Goal: Information Seeking & Learning: Learn about a topic

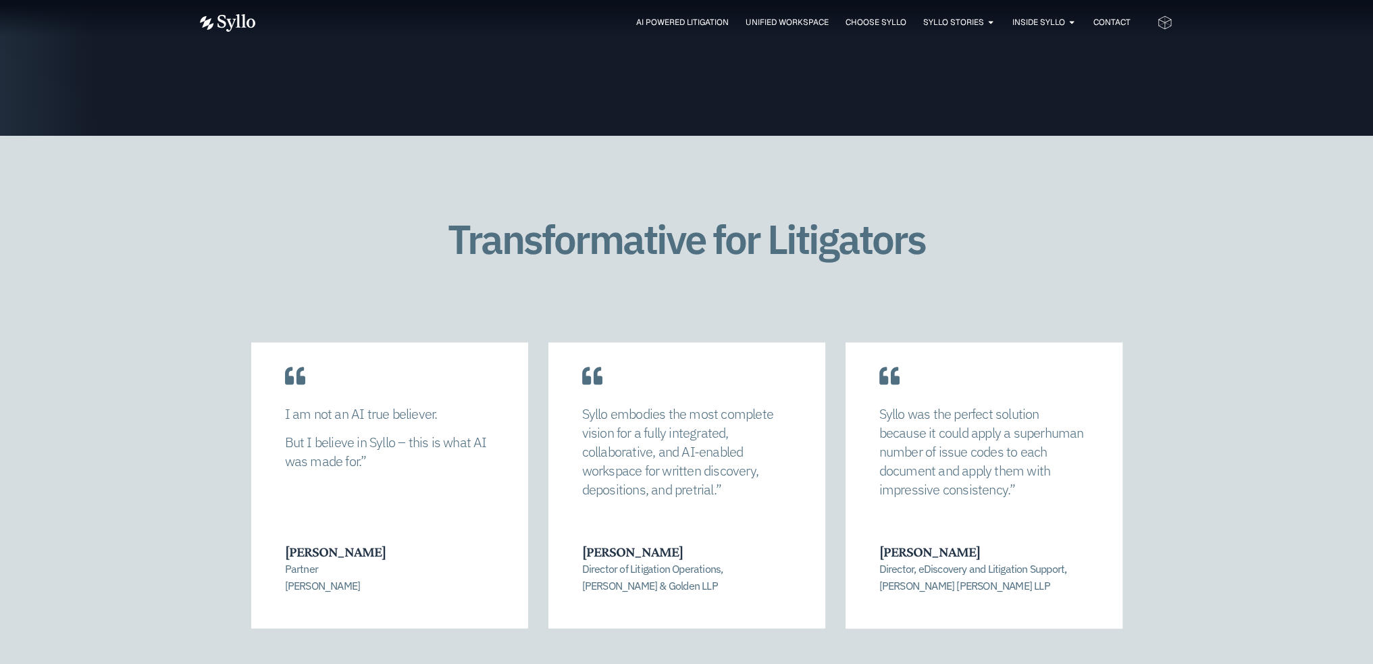
scroll to position [2635, 0]
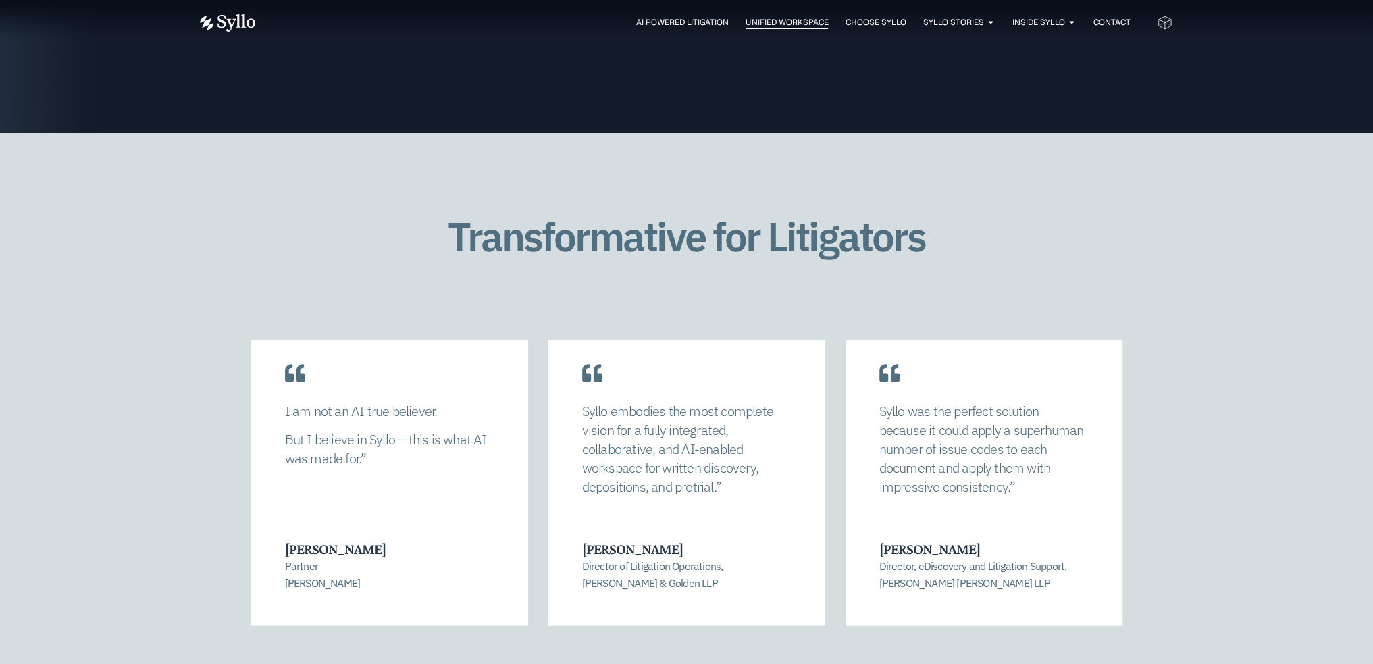
click at [786, 21] on span "Unified Workspace" at bounding box center [787, 22] width 82 height 12
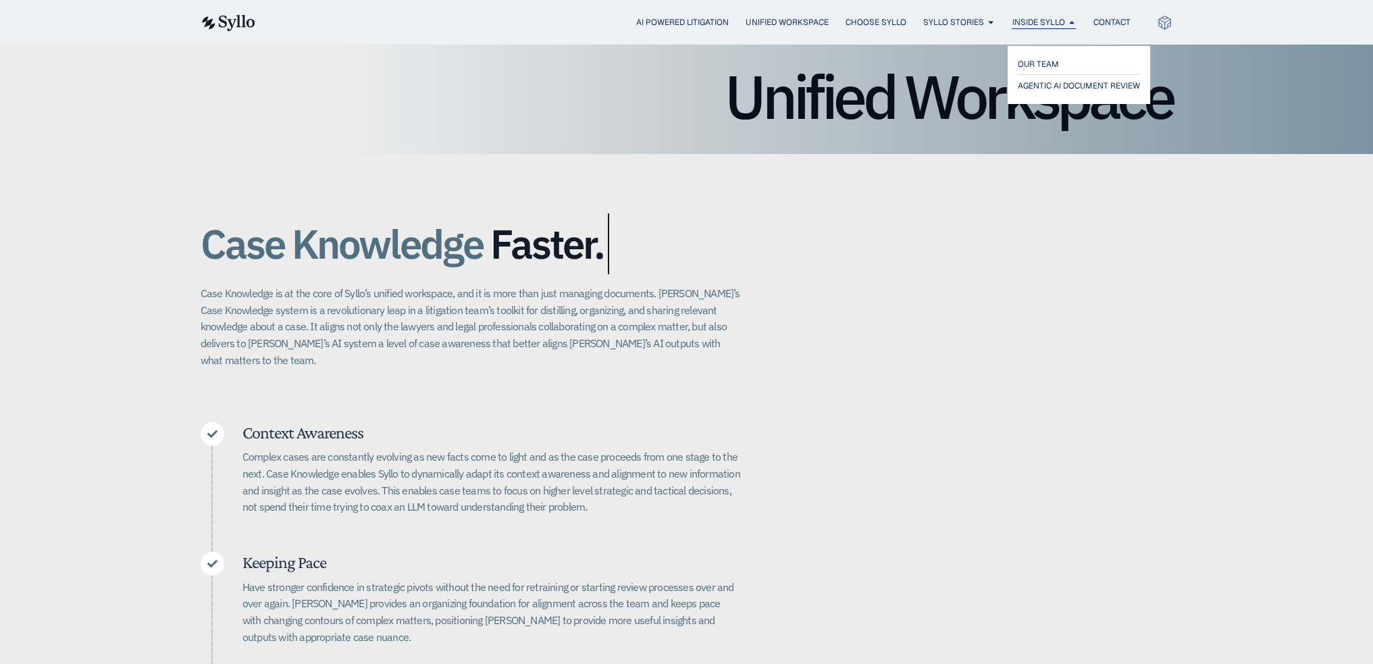
scroll to position [135, 0]
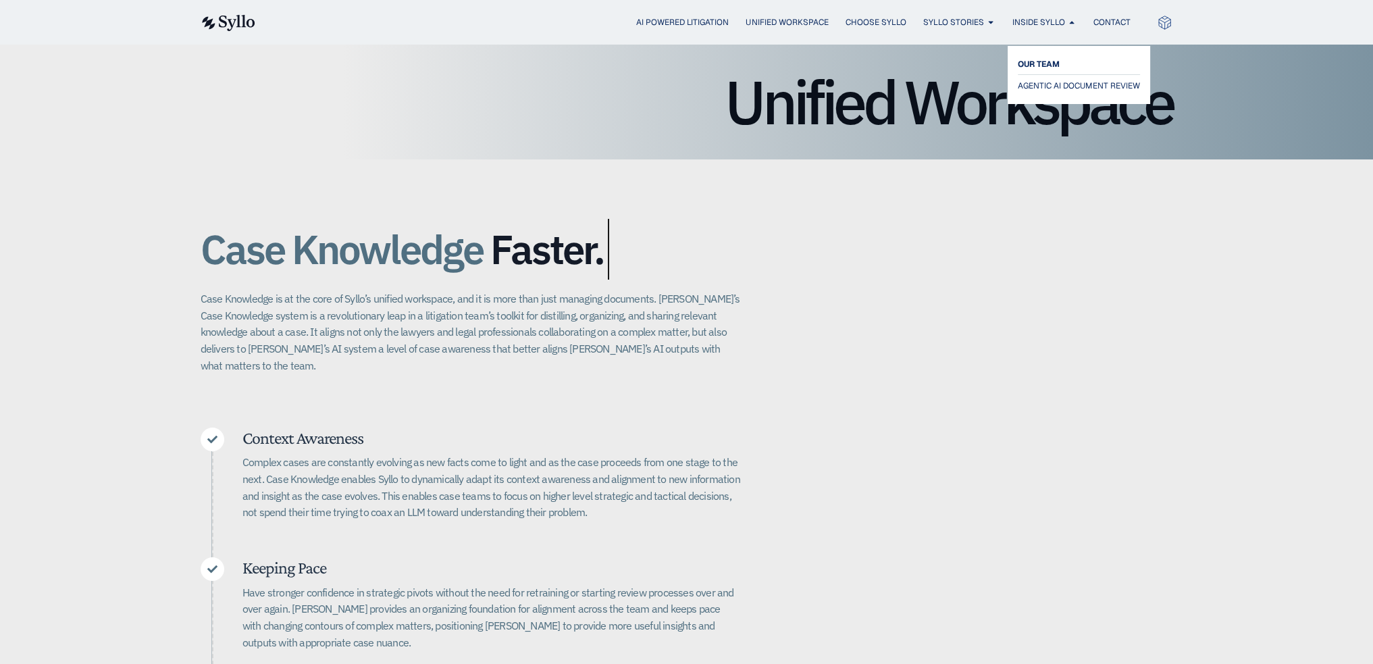
click at [1031, 64] on span "OUR TEAM" at bounding box center [1039, 64] width 42 height 16
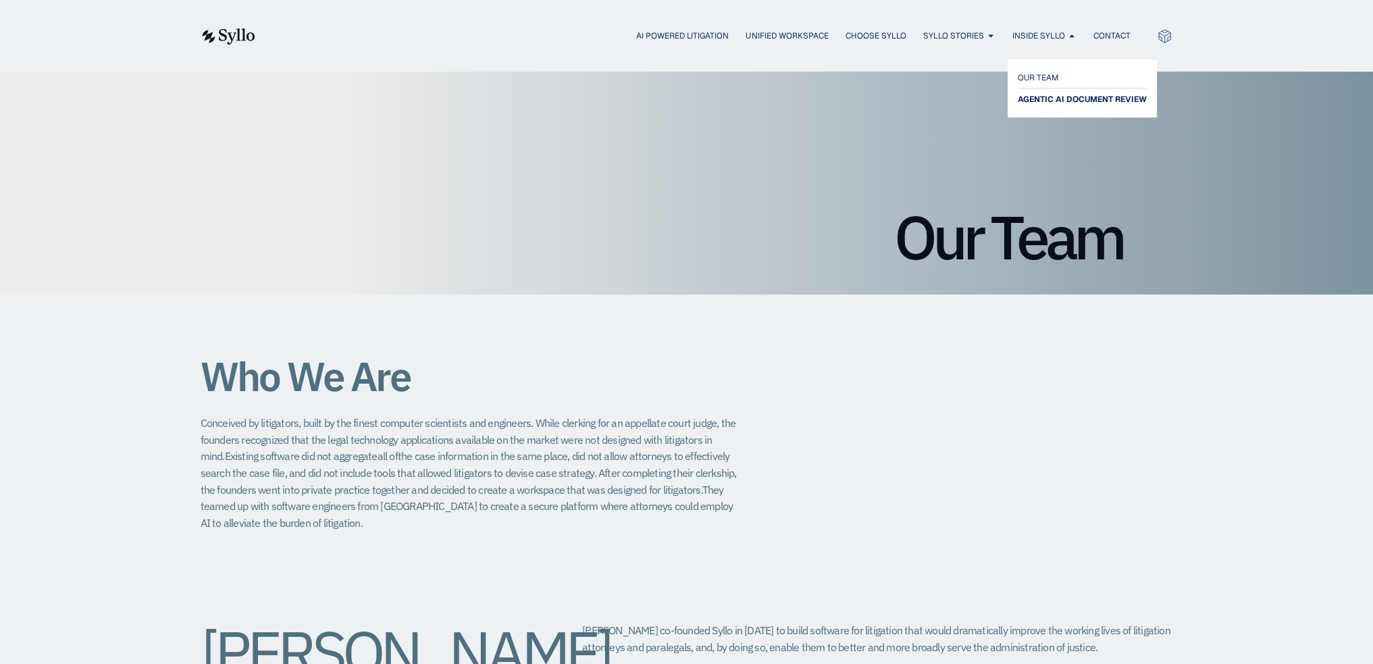
click at [1044, 101] on span "AGENTIC AI DOCUMENT REVIEW" at bounding box center [1082, 99] width 129 height 16
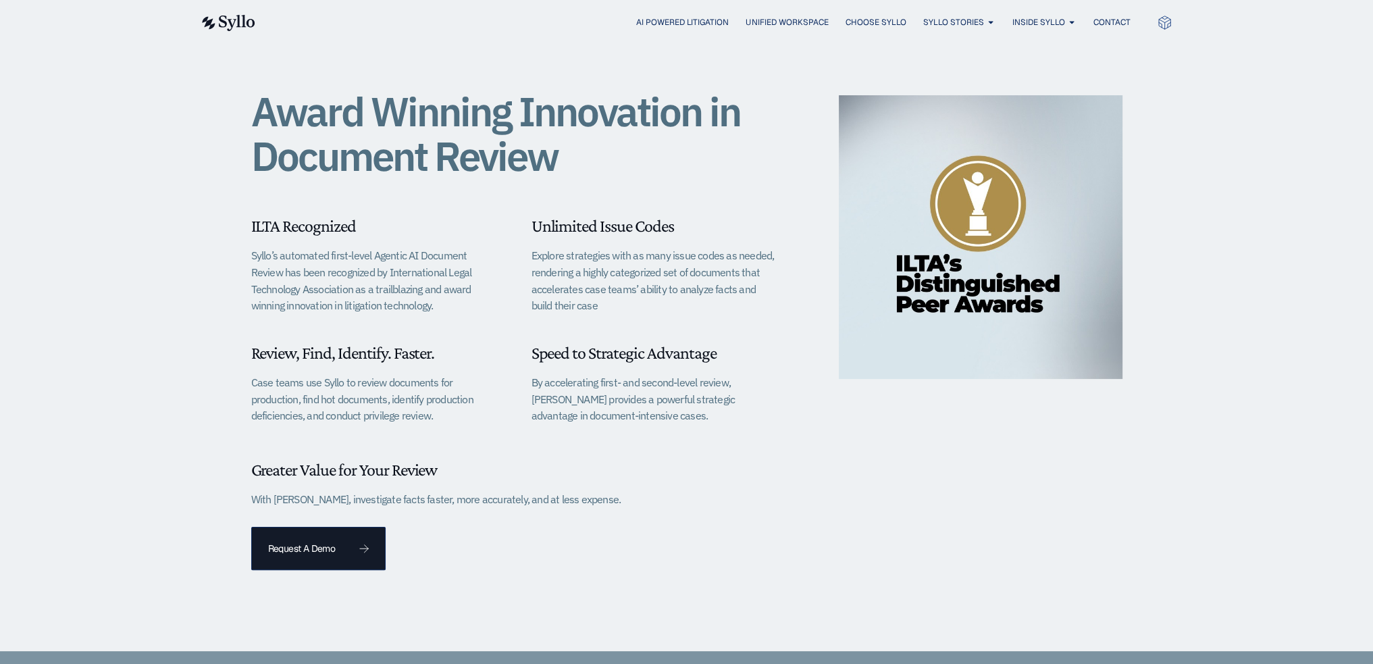
scroll to position [338, 0]
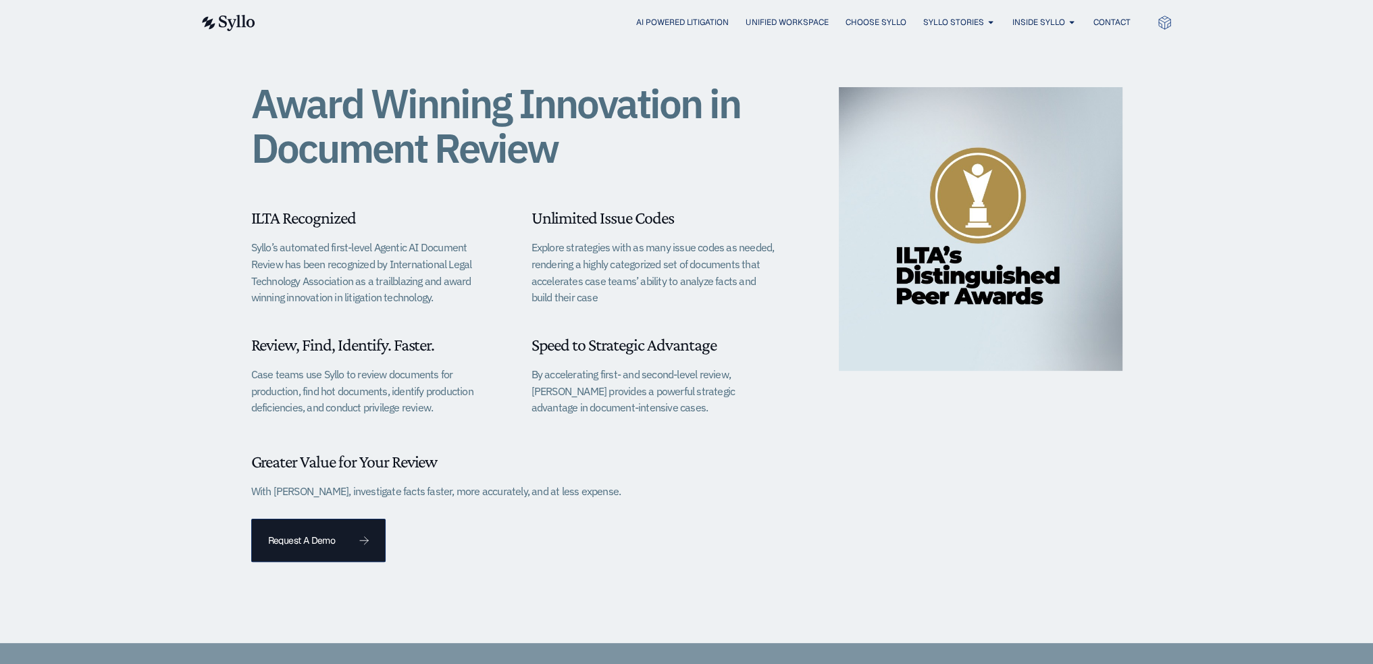
drag, startPoint x: 251, startPoint y: 246, endPoint x: 432, endPoint y: 294, distance: 187.3
click at [434, 295] on p "Syllo’s automated first-level Agentic AI Document Review has been recognized by…" at bounding box center [374, 272] width 247 height 67
click at [452, 307] on div "ILTA Recognized Syllo’s automated first-level Agentic AI Document Review has be…" at bounding box center [514, 308] width 527 height 240
drag, startPoint x: 252, startPoint y: 216, endPoint x: 442, endPoint y: 297, distance: 206.7
click at [442, 297] on div "ILTA Recognized Syllo’s automated first-level Agentic AI Document Review has be…" at bounding box center [374, 256] width 247 height 99
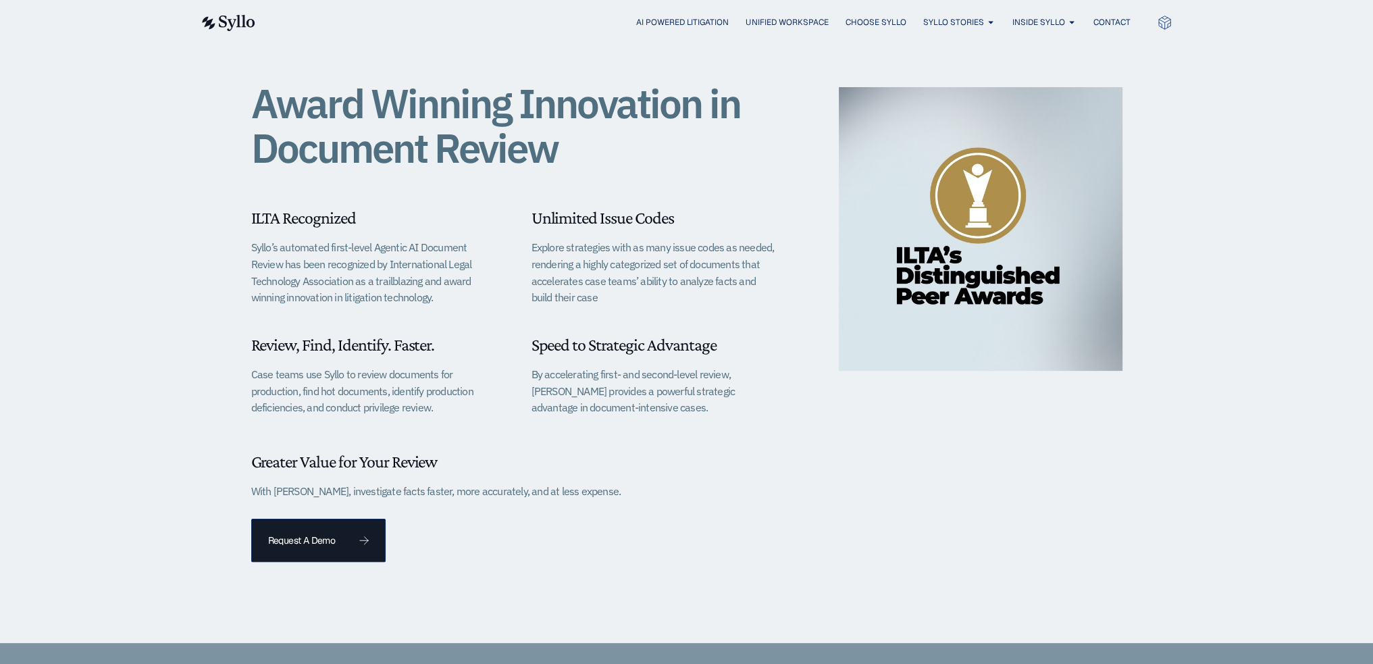
click at [440, 307] on div "ILTA Recognized Syllo’s automated first-level Agentic AI Document Review has be…" at bounding box center [514, 308] width 527 height 240
drag, startPoint x: 451, startPoint y: 299, endPoint x: 242, endPoint y: 218, distance: 224.8
click at [242, 218] on div "Award Winning Innovation in Document Review ILTA Recognized Syllo’s automated f…" at bounding box center [686, 324] width 1373 height 637
drag, startPoint x: 397, startPoint y: 209, endPoint x: 382, endPoint y: 207, distance: 14.9
click at [397, 208] on h6 "ILTA Recognized" at bounding box center [374, 217] width 247 height 21
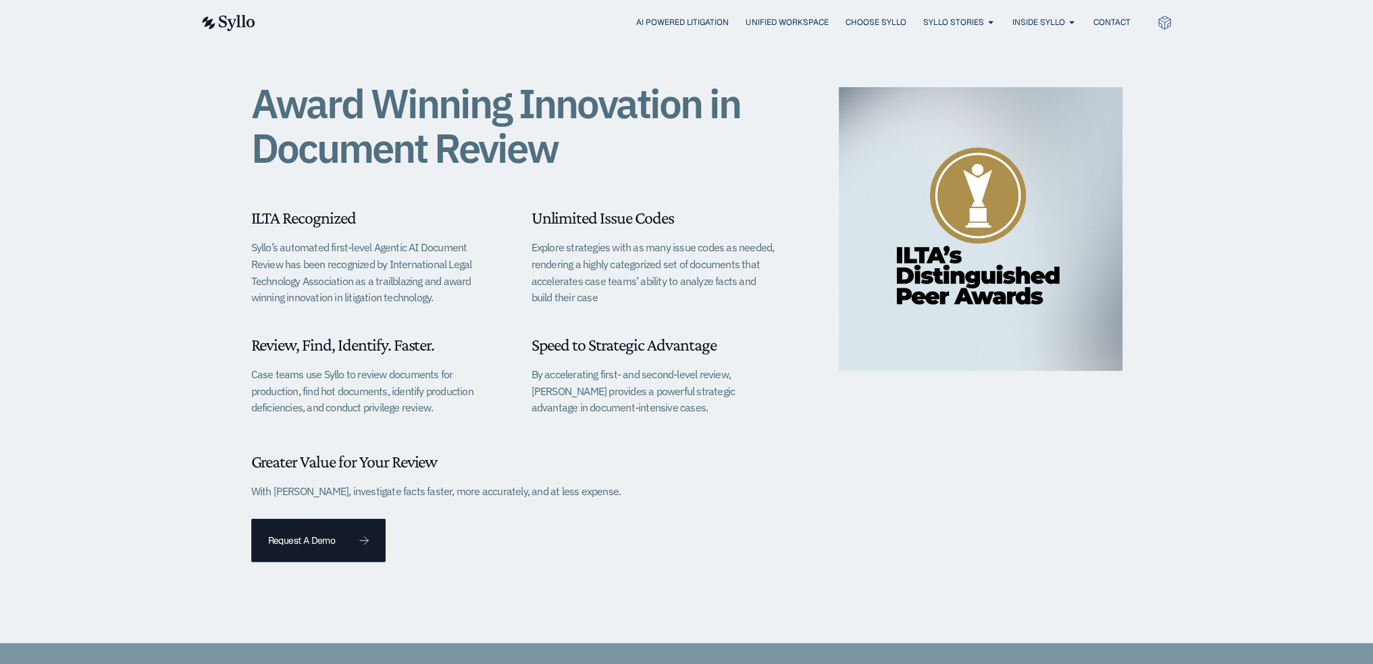
click at [473, 320] on div "ILTA Recognized Syllo’s automated first-level Agentic AI Document Review has be…" at bounding box center [514, 308] width 527 height 240
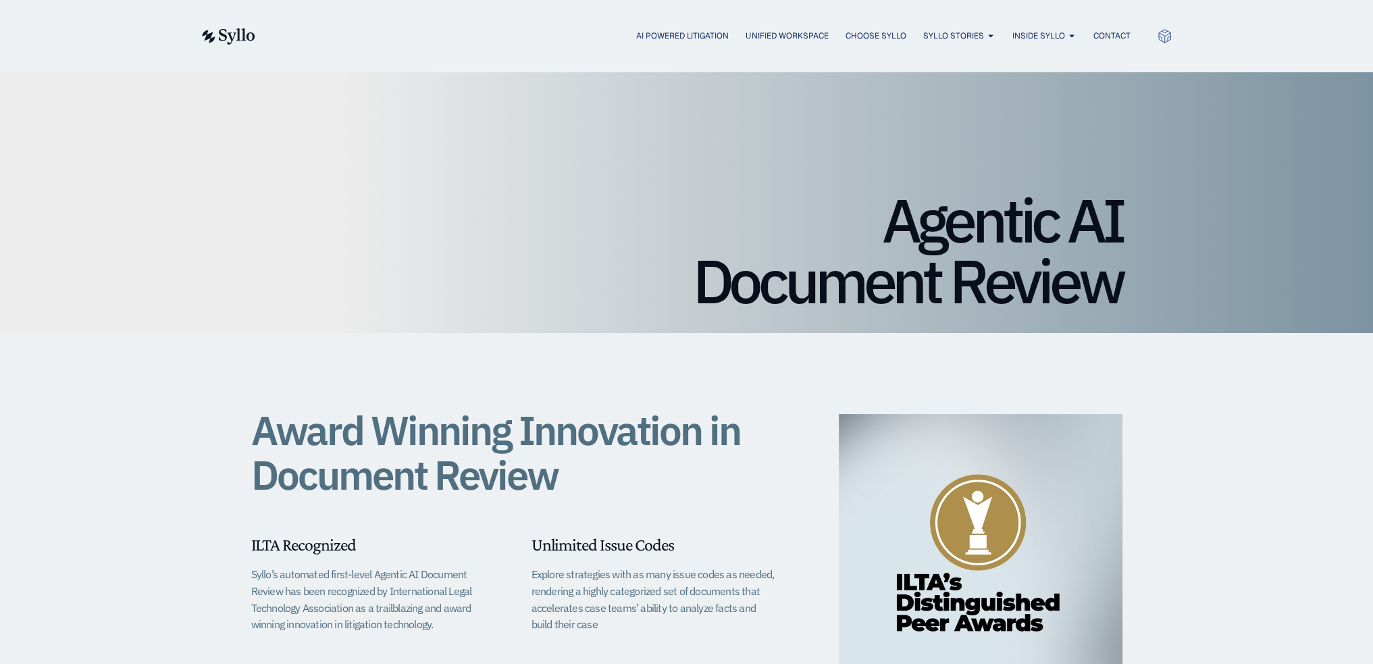
scroll to position [0, 0]
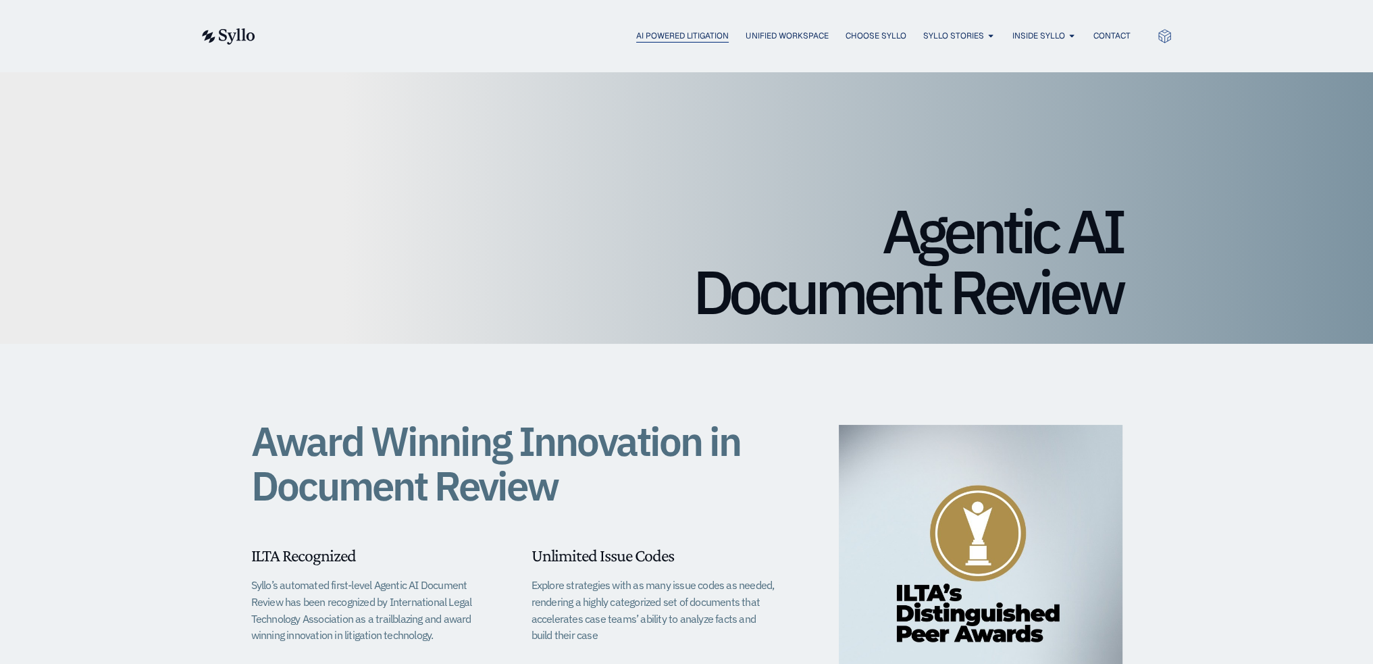
click at [667, 34] on span "AI Powered Litigation" at bounding box center [682, 36] width 93 height 12
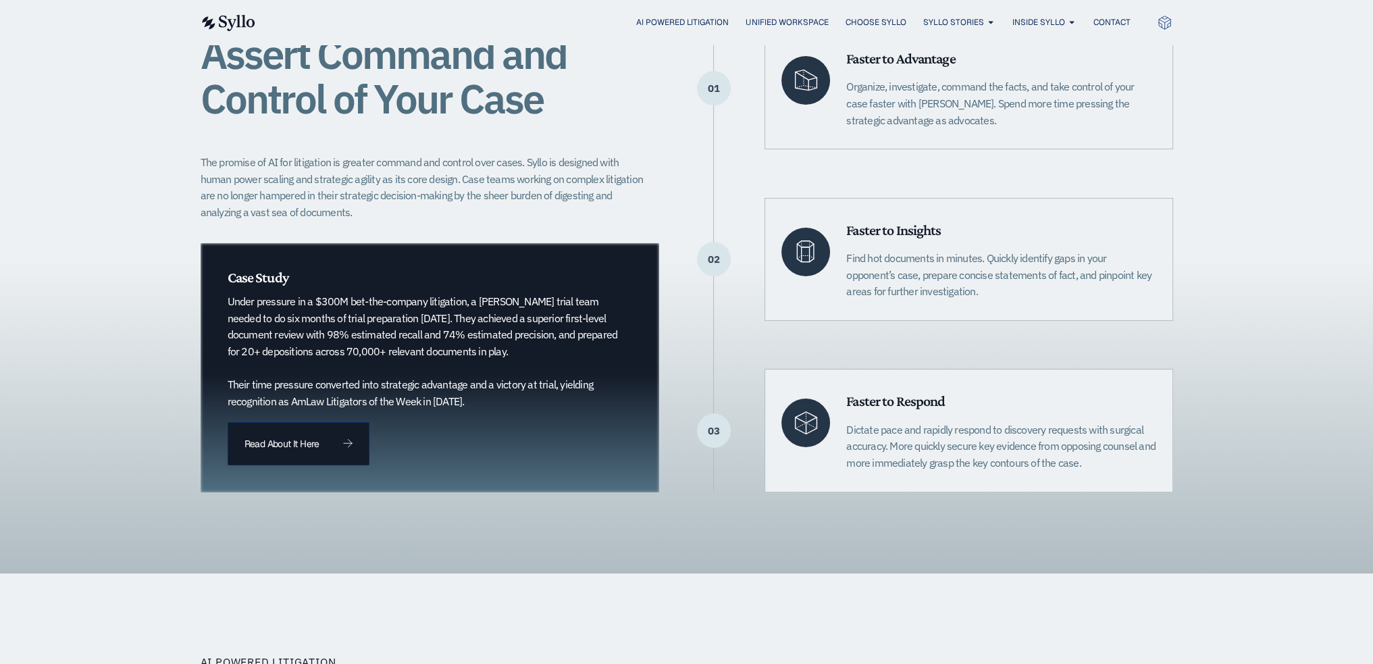
scroll to position [270, 0]
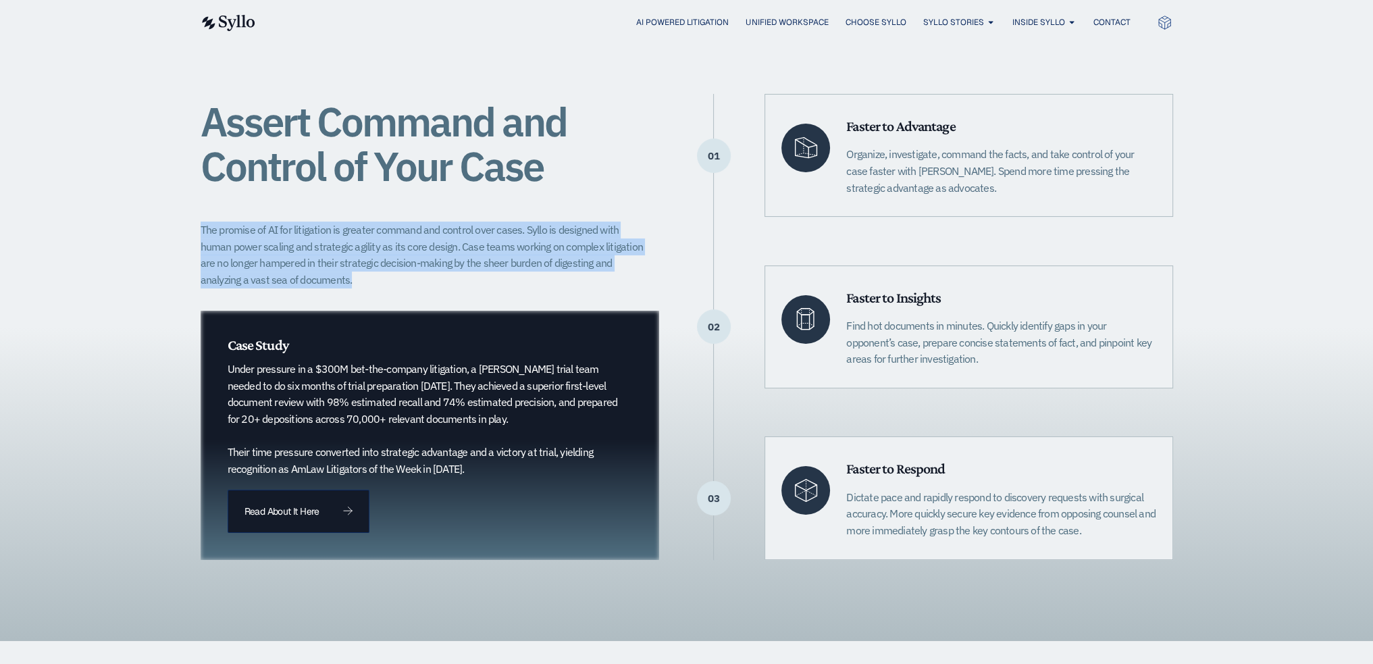
drag, startPoint x: 201, startPoint y: 229, endPoint x: 442, endPoint y: 278, distance: 245.4
click at [442, 278] on p "The promise of AI for litigation is greater command and control over cases. Syl…" at bounding box center [426, 255] width 451 height 67
click at [445, 281] on p "The promise of AI for litigation is greater command and control over cases. Syl…" at bounding box center [426, 255] width 451 height 67
click at [665, 230] on div "Assert Command and Control of Your Case The promise of AI for litigation is gre…" at bounding box center [687, 326] width 973 height 465
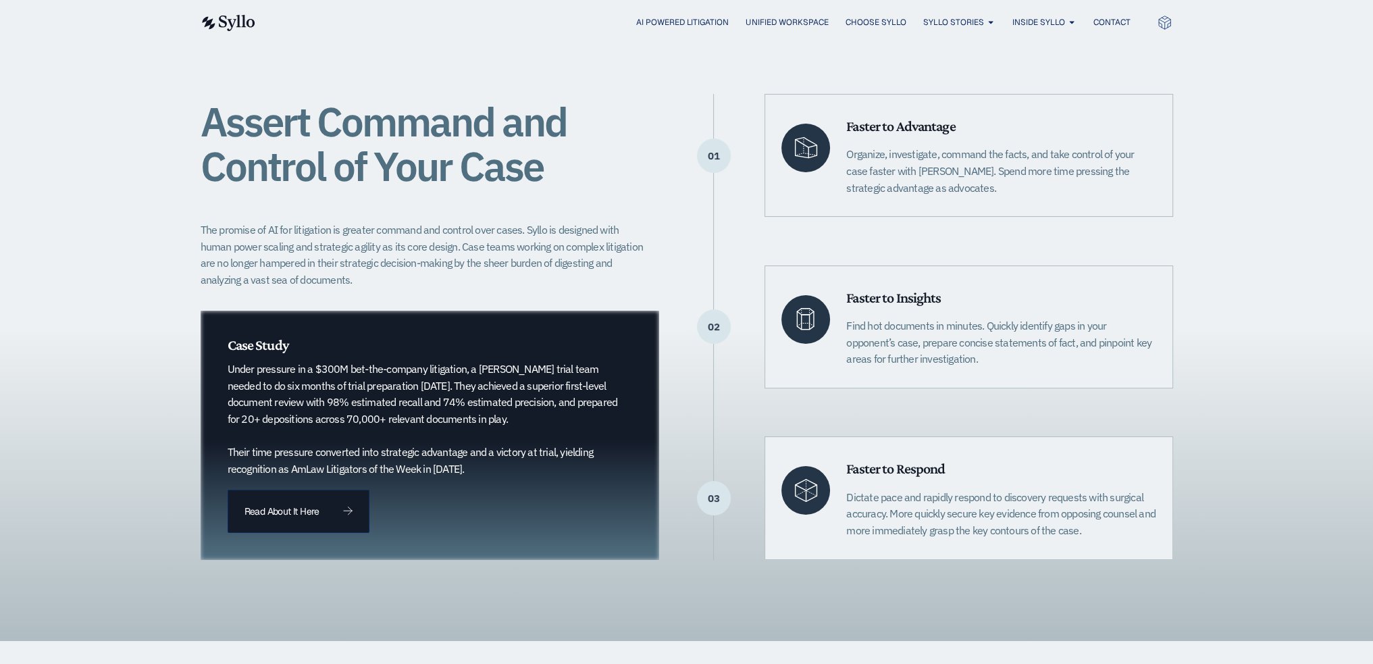
click at [611, 88] on div "Assert Command and Control of Your Case The promise of AI for litigation is gre…" at bounding box center [687, 327] width 973 height 628
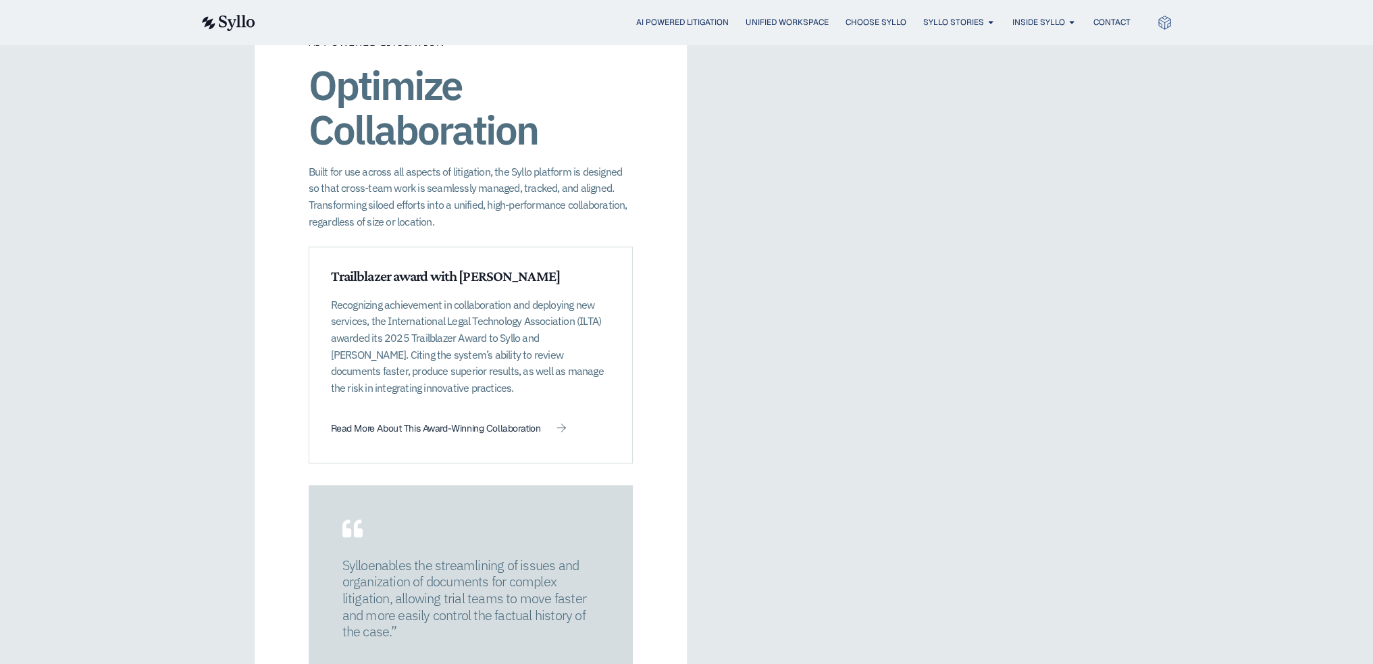
scroll to position [1824, 0]
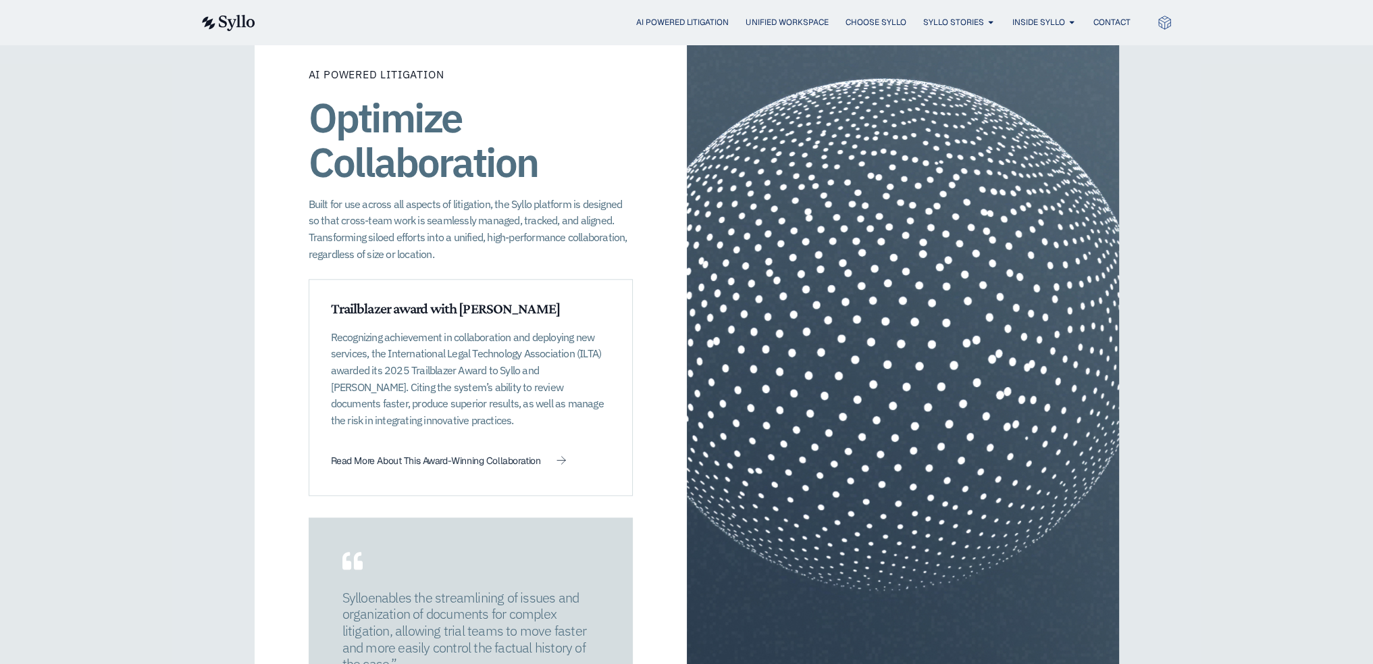
click at [435, 405] on p "Recognizing achievement in collaboration and deploying new services, the Intern…" at bounding box center [471, 379] width 280 height 100
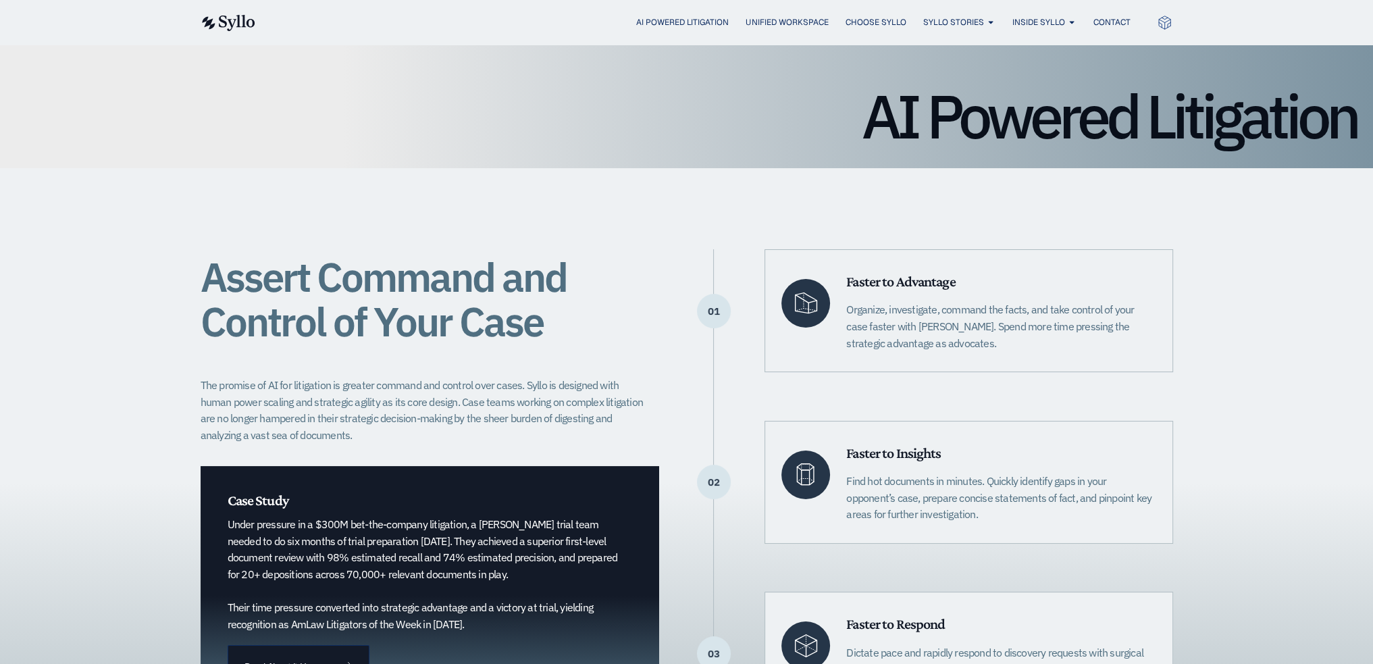
scroll to position [0, 0]
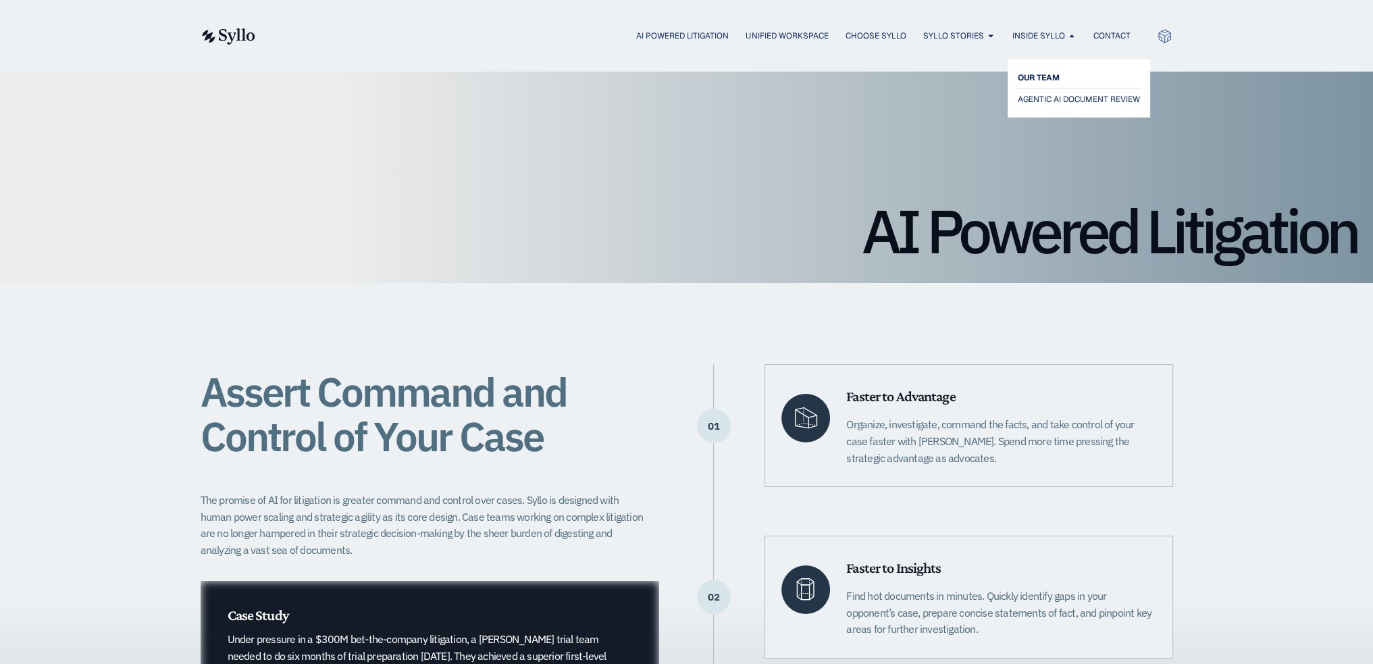
click at [1030, 75] on span "OUR TEAM" at bounding box center [1039, 78] width 42 height 16
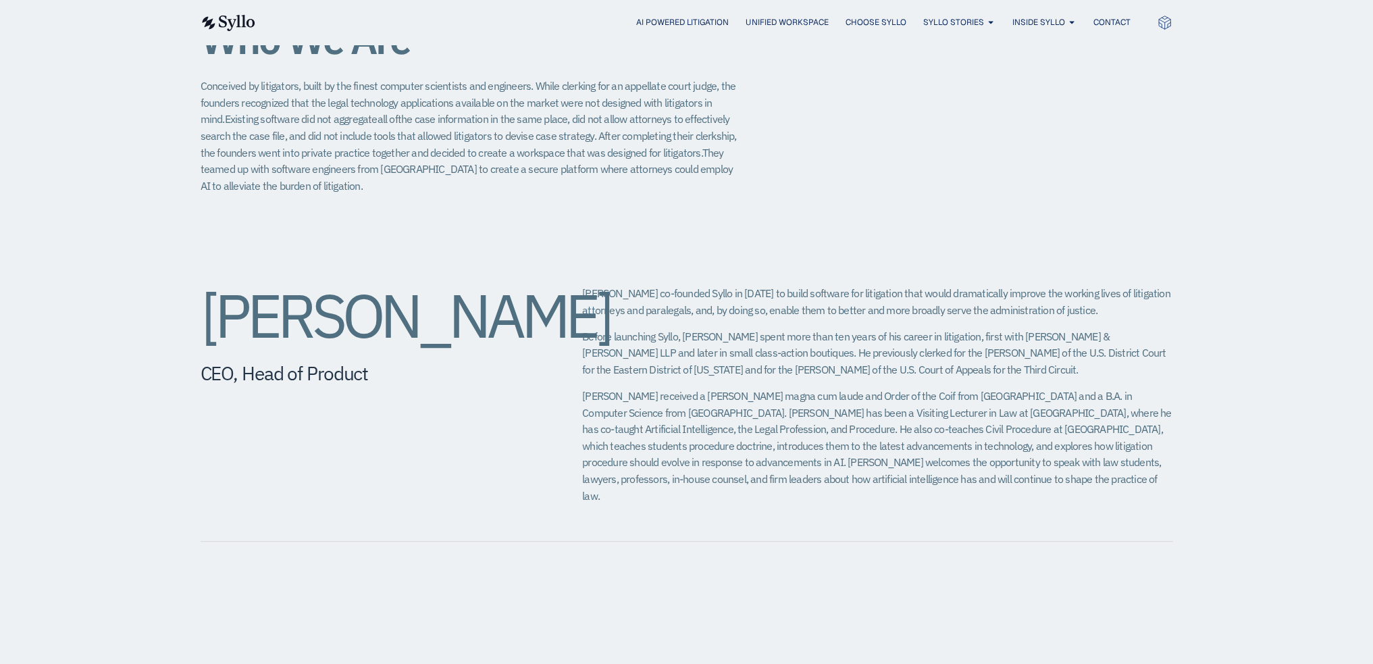
scroll to position [338, 0]
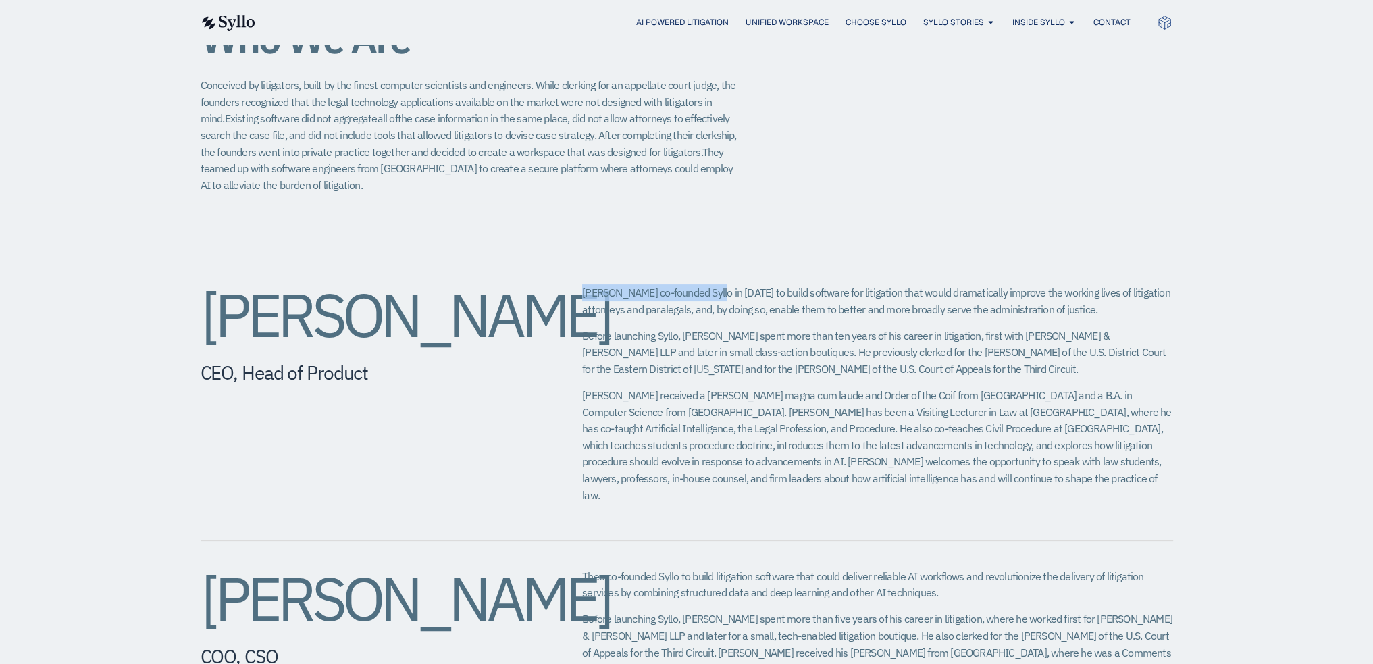
drag, startPoint x: 583, startPoint y: 291, endPoint x: 709, endPoint y: 295, distance: 126.4
click at [709, 295] on p "[PERSON_NAME] co-founded Syllo in [DATE] to build software for litigation that …" at bounding box center [877, 300] width 590 height 33
click at [611, 294] on p "[PERSON_NAME] co-founded Syllo in [DATE] to build software for litigation that …" at bounding box center [877, 300] width 590 height 33
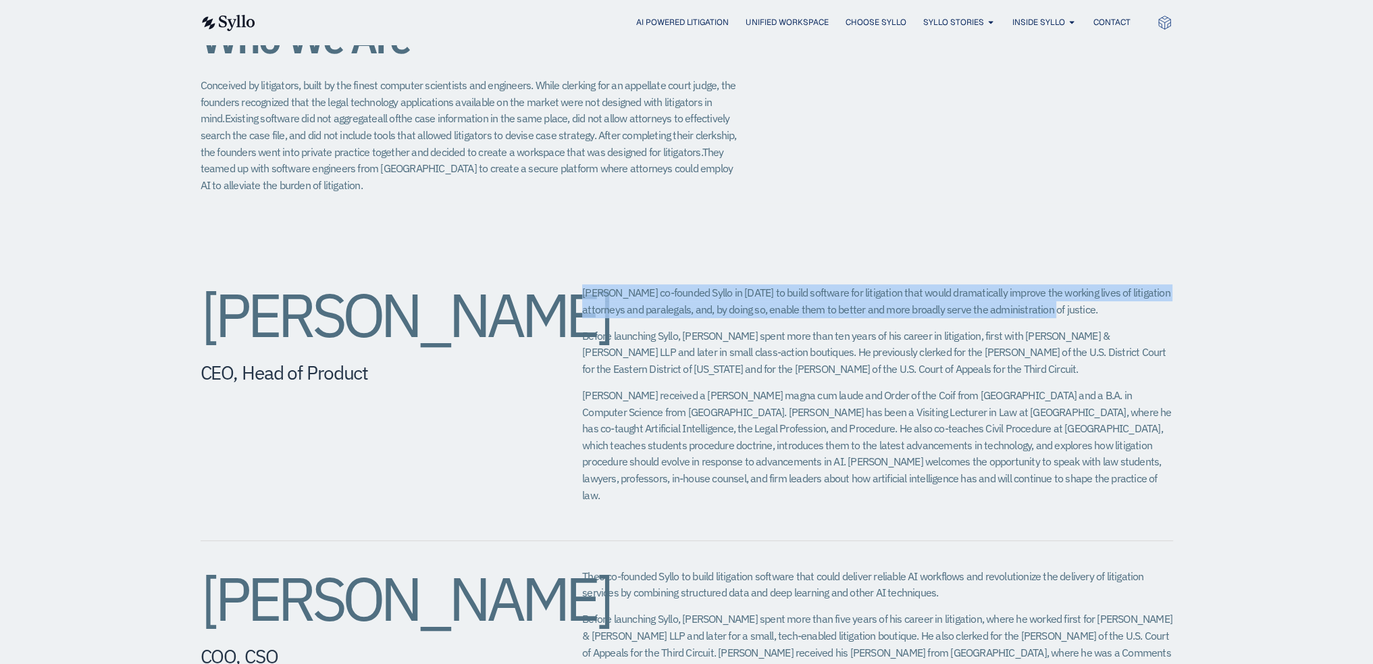
drag, startPoint x: 584, startPoint y: 290, endPoint x: 1040, endPoint y: 313, distance: 457.3
click at [1043, 313] on p "[PERSON_NAME] co-founded Syllo in [DATE] to build software for litigation that …" at bounding box center [877, 300] width 590 height 33
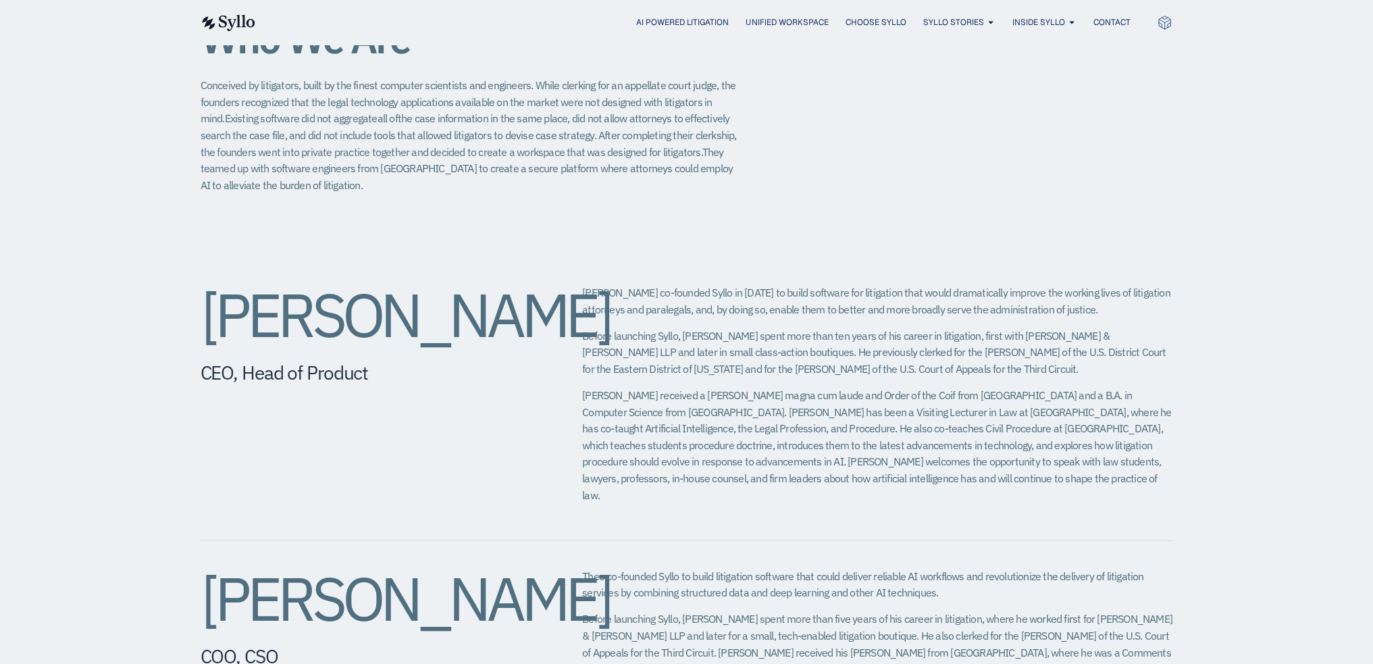
click at [679, 322] on div "[PERSON_NAME] co-founded Syllo in [DATE] to build software for litigation that …" at bounding box center [877, 398] width 590 height 229
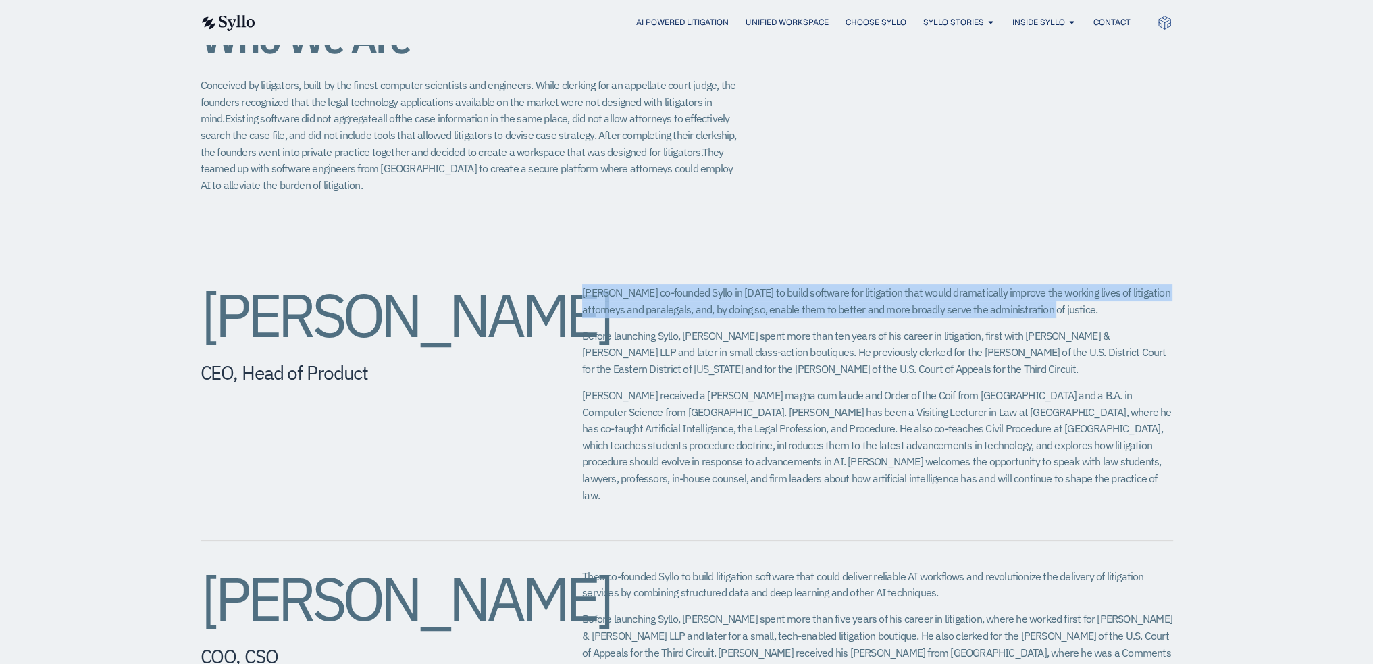
drag, startPoint x: 584, startPoint y: 291, endPoint x: 1075, endPoint y: 308, distance: 490.7
click at [1075, 308] on p "Jeff co-founded Syllo in 2019 to build software for litigation that would drama…" at bounding box center [877, 300] width 590 height 33
click at [649, 293] on p "Jeff co-founded Syllo in 2019 to build software for litigation that would drama…" at bounding box center [877, 300] width 590 height 33
drag, startPoint x: 584, startPoint y: 291, endPoint x: 1065, endPoint y: 311, distance: 481.4
click at [1065, 311] on p "Jeff co-founded Syllo in 2019 to build software for litigation that would drama…" at bounding box center [877, 300] width 590 height 33
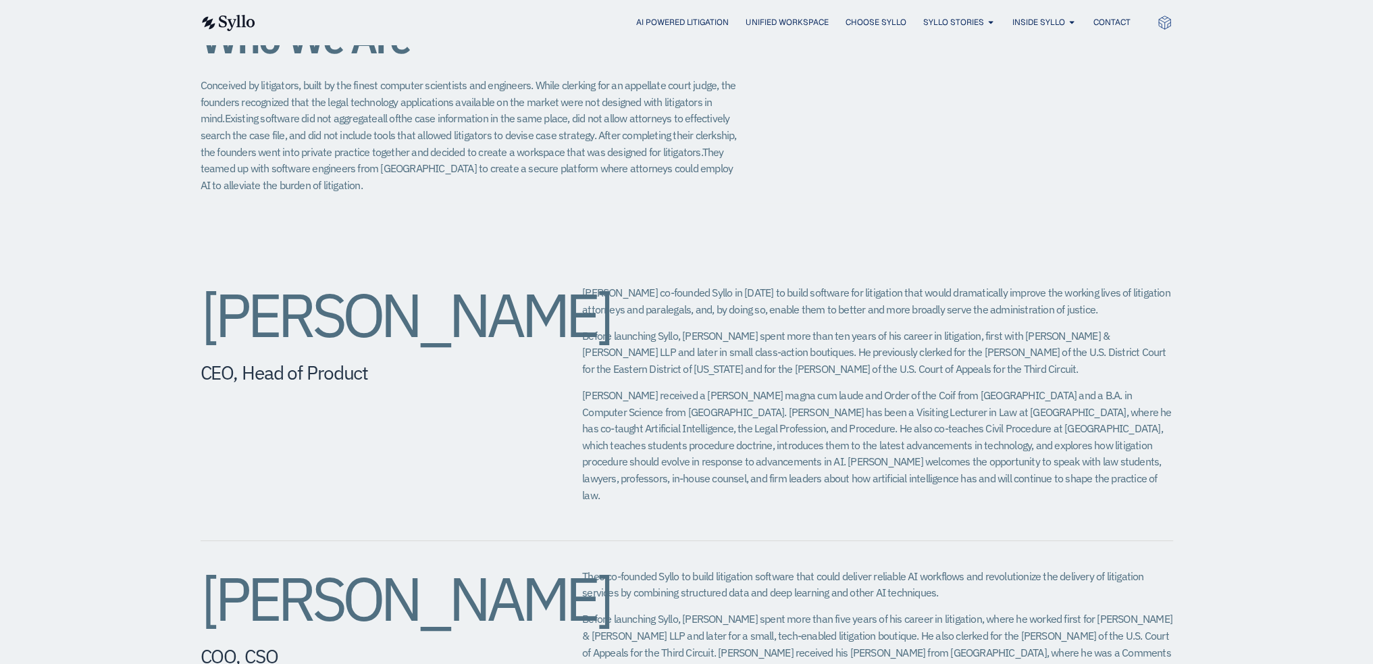
click at [563, 347] on div "Jeffrey Chivers CEO, Head of Product Jeff co-founded Syllo in 2019 to build sof…" at bounding box center [687, 399] width 973 height 284
drag, startPoint x: 846, startPoint y: 370, endPoint x: 961, endPoint y: 370, distance: 114.8
click at [961, 370] on p "Before launching Syllo, Jeff spent more than ten years of his career in litigat…" at bounding box center [877, 353] width 590 height 50
click at [1023, 372] on p "Before launching Syllo, Jeff spent more than ten years of his career in litigat…" at bounding box center [877, 353] width 590 height 50
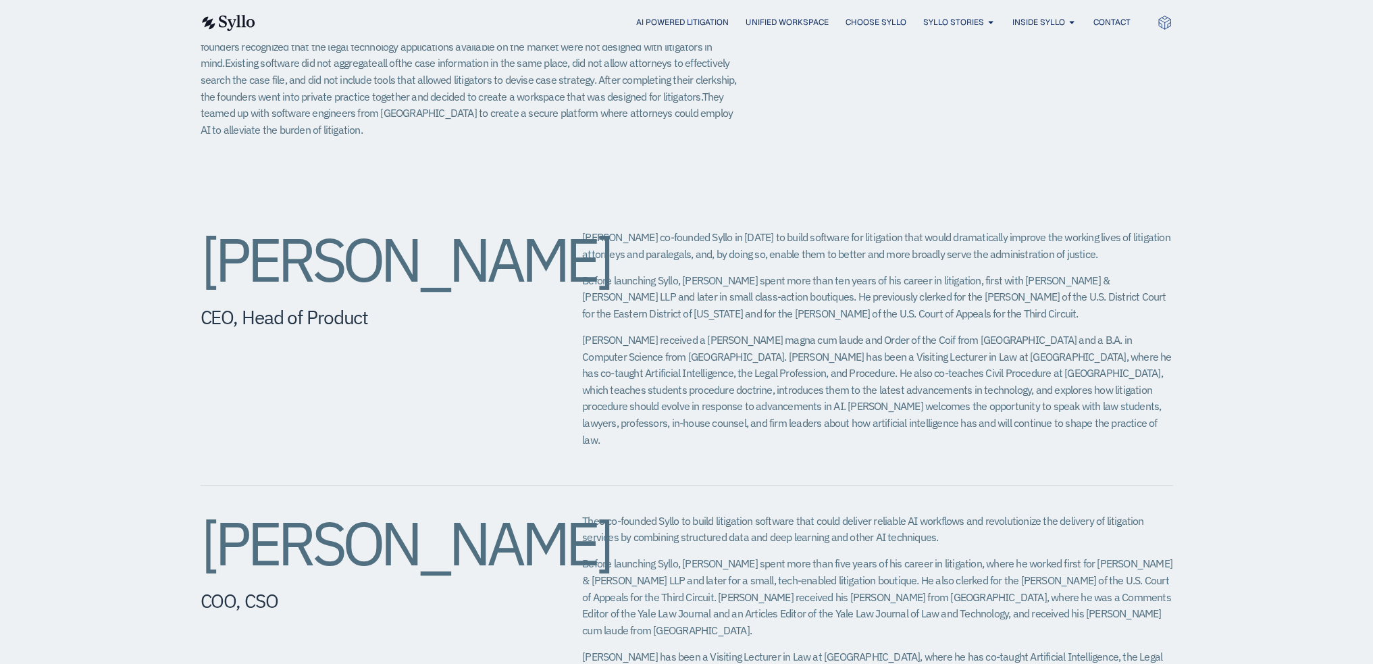
scroll to position [473, 0]
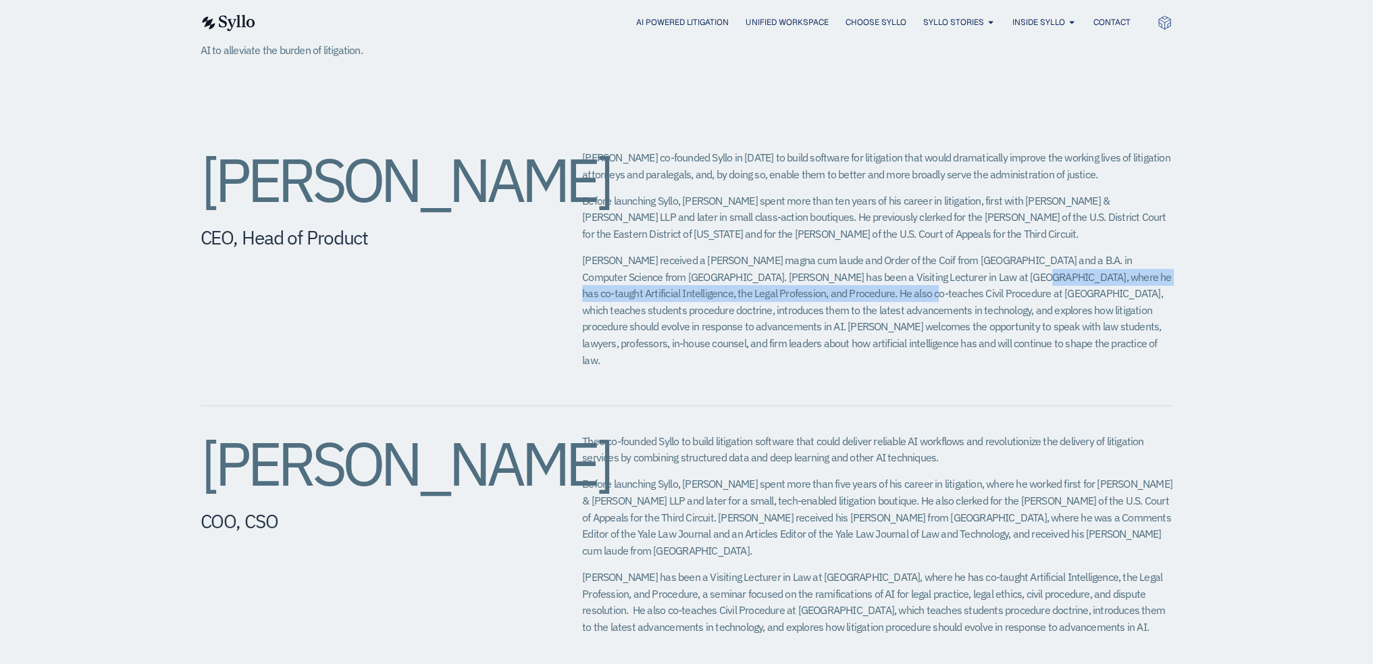
drag, startPoint x: 915, startPoint y: 279, endPoint x: 804, endPoint y: 301, distance: 112.9
click at [804, 301] on p "Jeff received a J.D. magna cum laude and Order of the Coif from Georgetown Univ…" at bounding box center [877, 310] width 590 height 116
click at [741, 293] on p "[PERSON_NAME] received a [PERSON_NAME] magna cum laude and Order of the Coif fr…" at bounding box center [877, 310] width 590 height 116
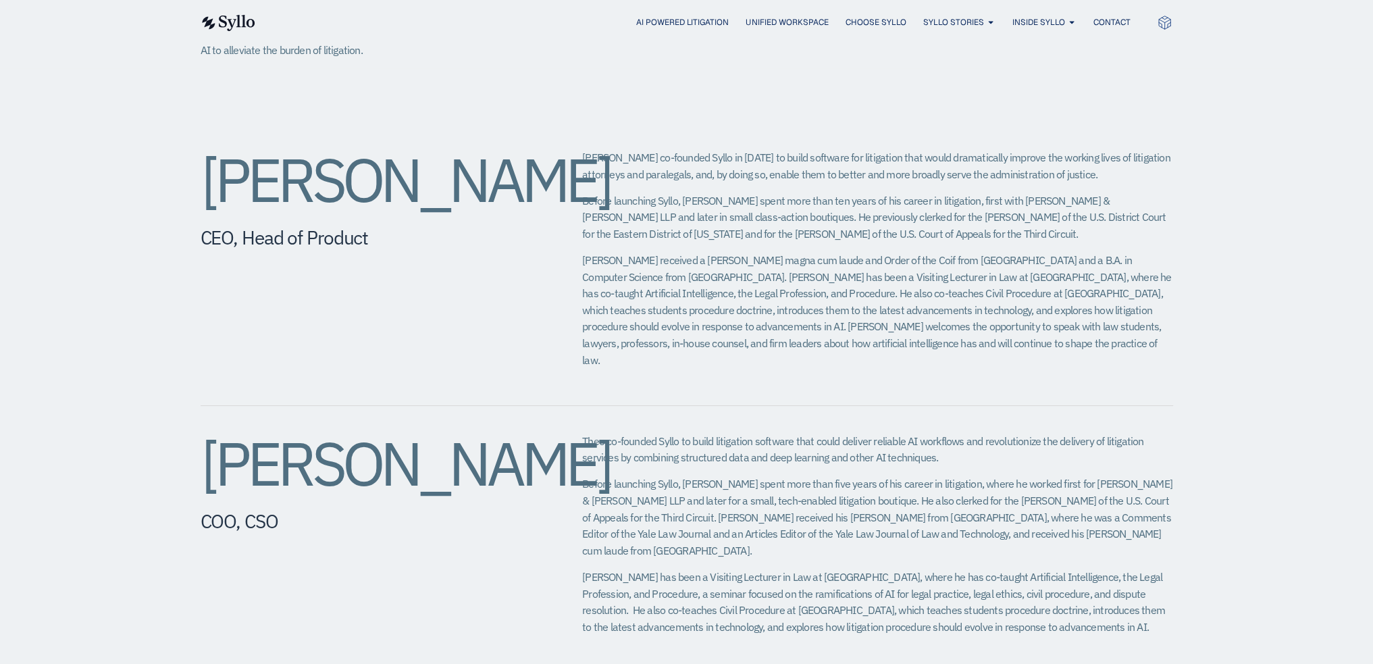
click at [751, 363] on div "Jeffrey Chivers CEO, Head of Product Jeff co-founded Syllo in 2019 to build sof…" at bounding box center [687, 264] width 973 height 284
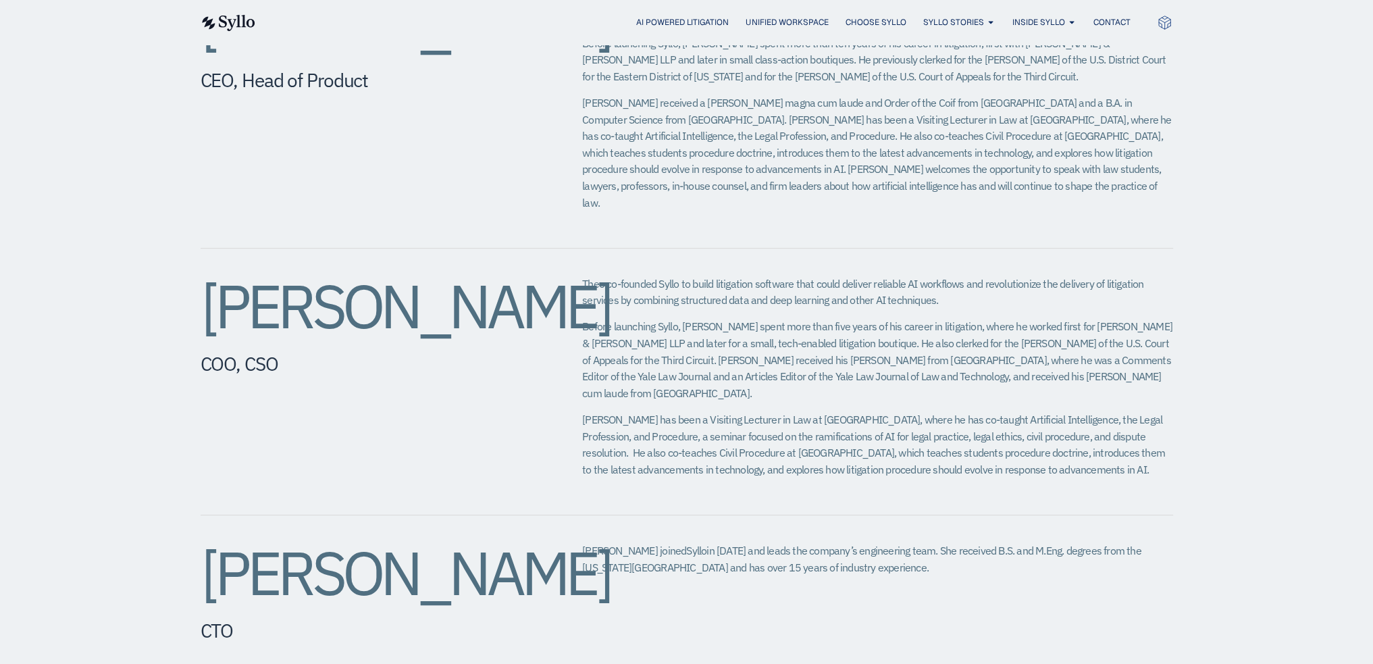
scroll to position [676, 0]
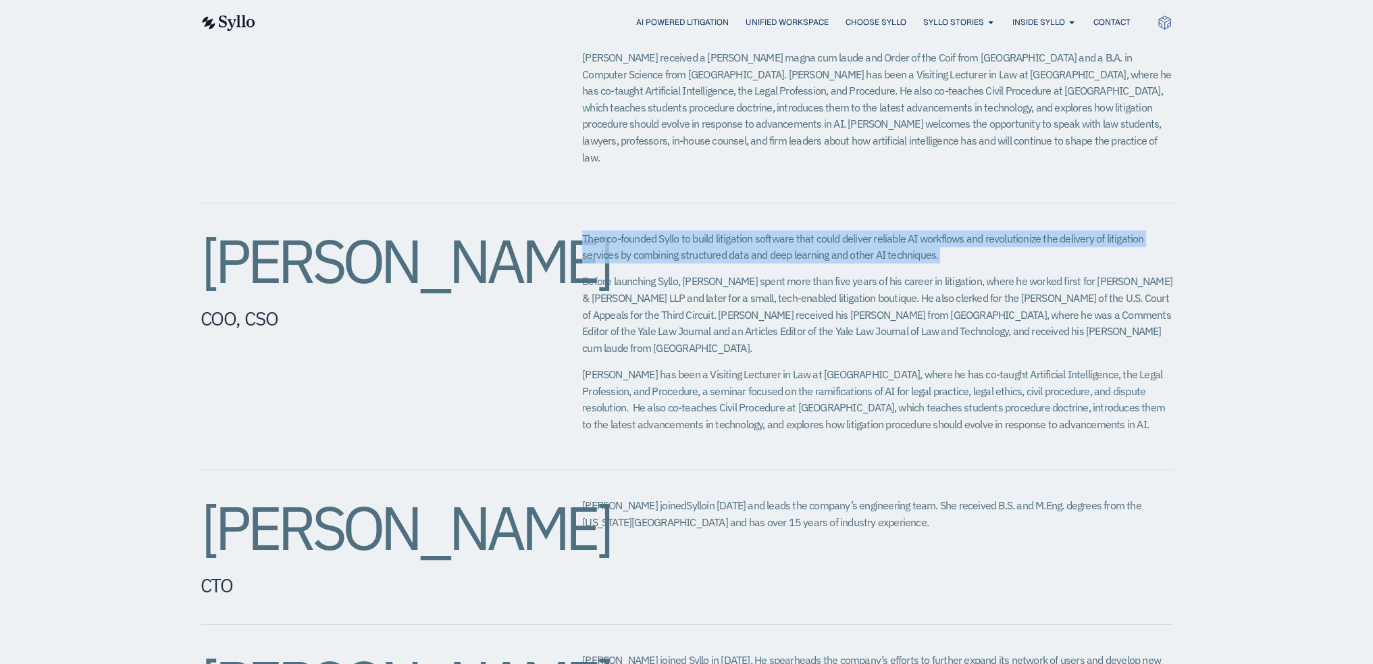
drag, startPoint x: 582, startPoint y: 220, endPoint x: 967, endPoint y: 242, distance: 385.7
click at [967, 242] on p "Theo co-founded Syllo to build litigation software that could deliver reliable …" at bounding box center [877, 246] width 590 height 33
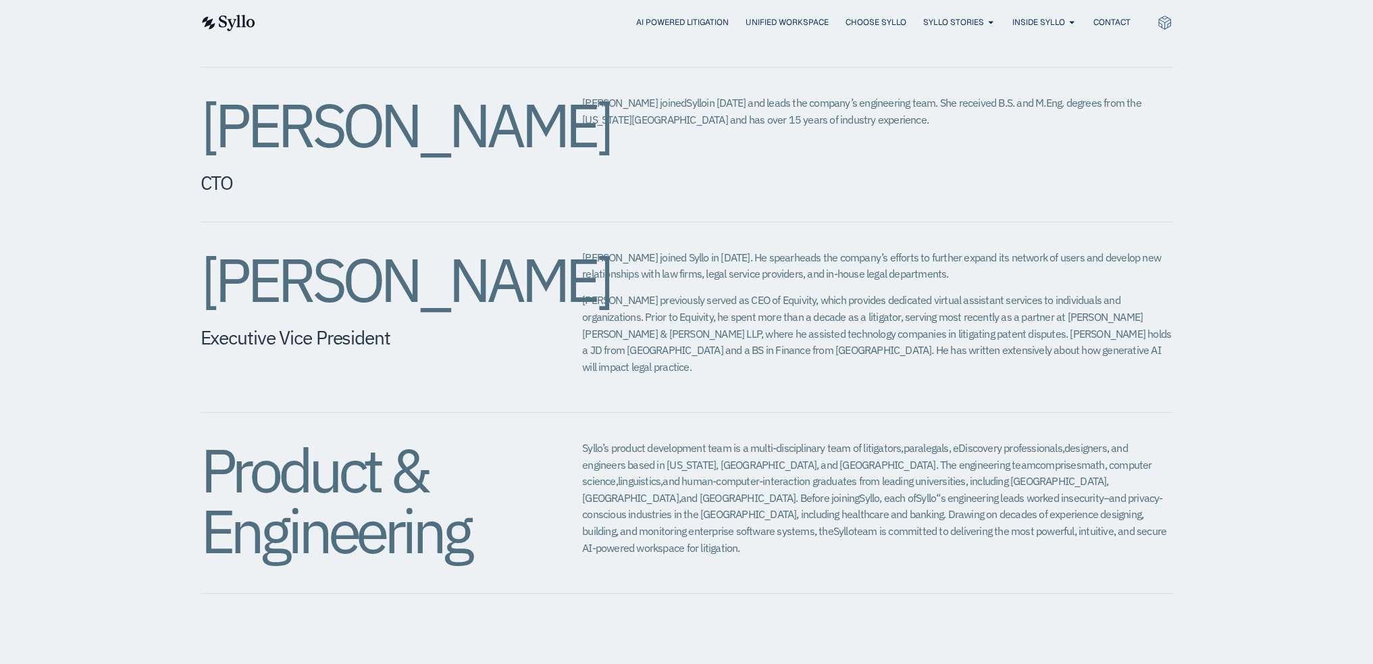
scroll to position [1081, 0]
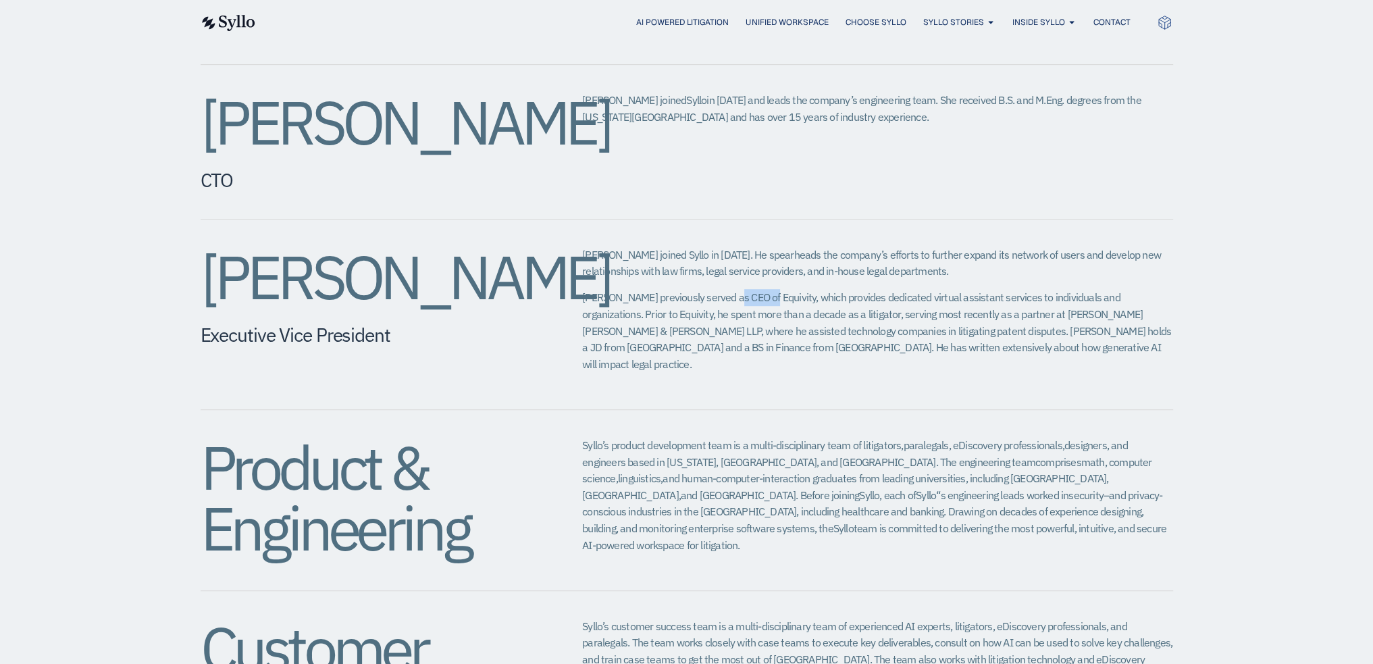
drag, startPoint x: 724, startPoint y: 265, endPoint x: 756, endPoint y: 261, distance: 32.0
click at [756, 290] on span "Eric previously served as CEO of Equivity, which provides dedicated virtual ass…" at bounding box center [876, 330] width 589 height 80
click at [826, 346] on div "Eric Wall Executive Vice President​ Eric joined Syllo in 2024. He spearheads th…" at bounding box center [687, 315] width 973 height 191
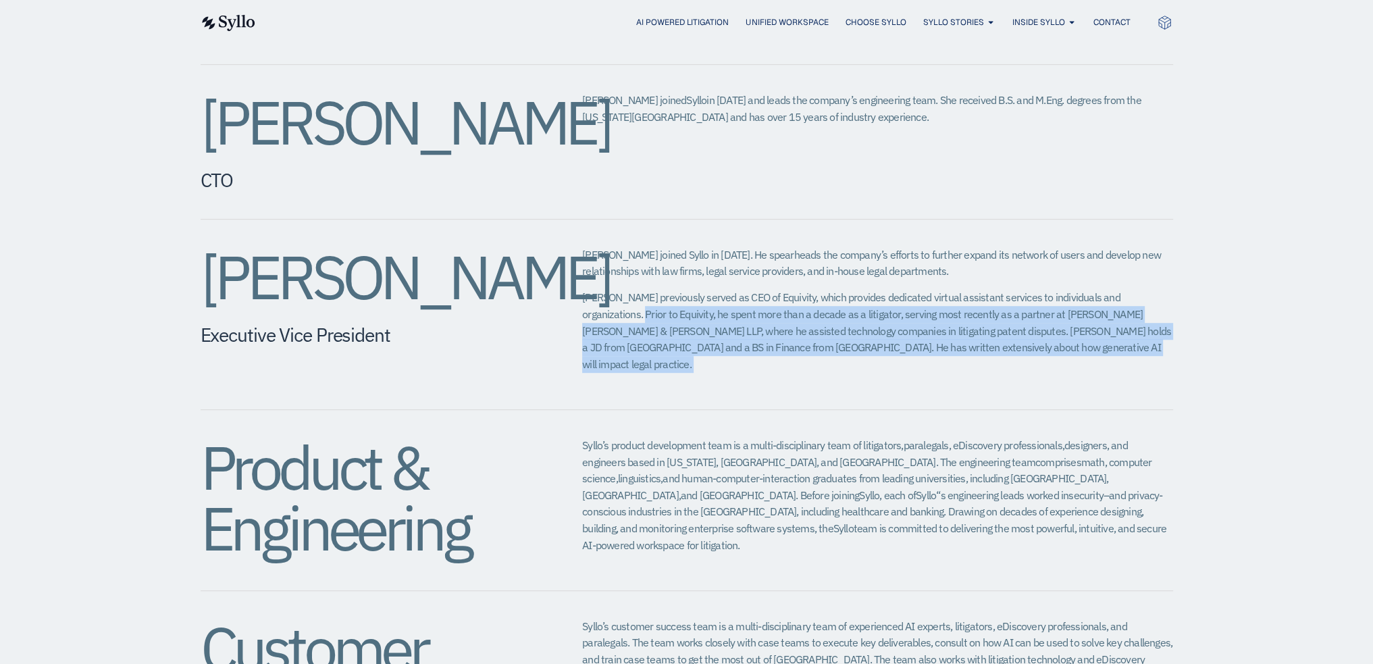
drag, startPoint x: 583, startPoint y: 279, endPoint x: 1124, endPoint y: 348, distance: 545.5
click at [1124, 348] on div "Eric Wall Executive Vice President​ Eric joined Syllo in 2024. He spearheads th…" at bounding box center [687, 315] width 973 height 191
click at [1042, 324] on div "Eric joined Syllo in 2024. He spearheads the company’s efforts to further expan…" at bounding box center [877, 315] width 590 height 136
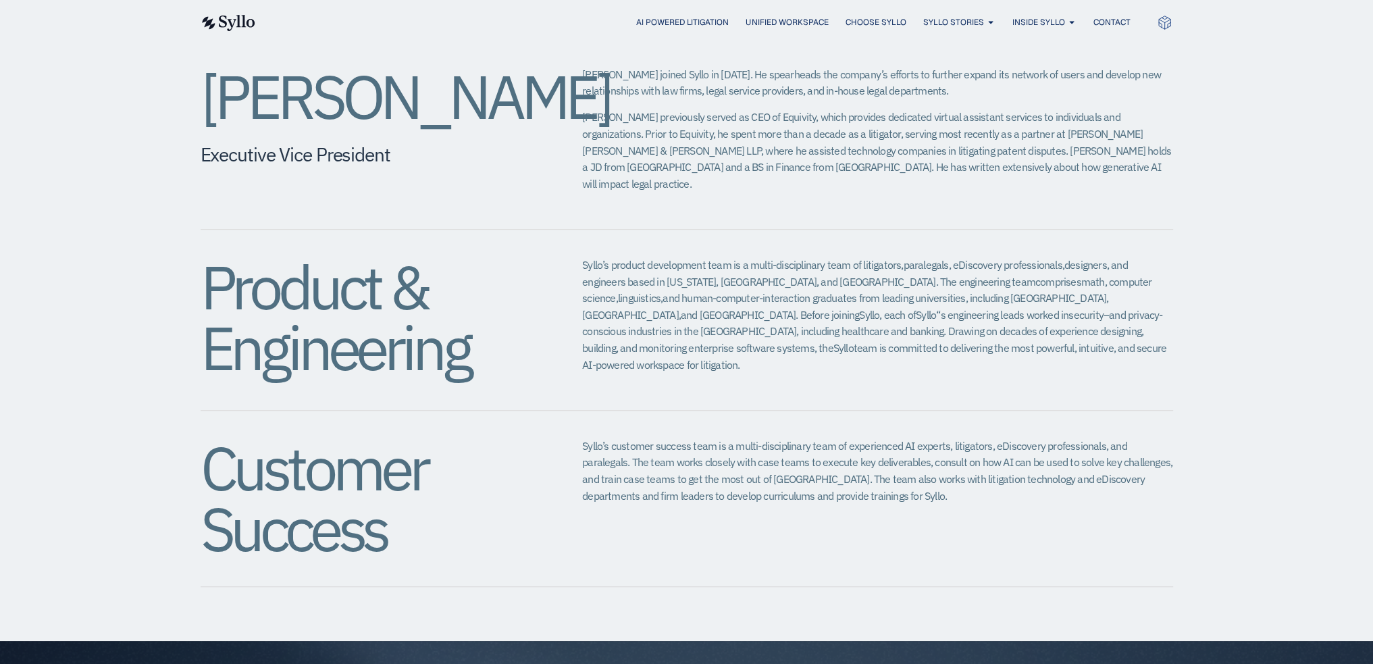
scroll to position [1284, 0]
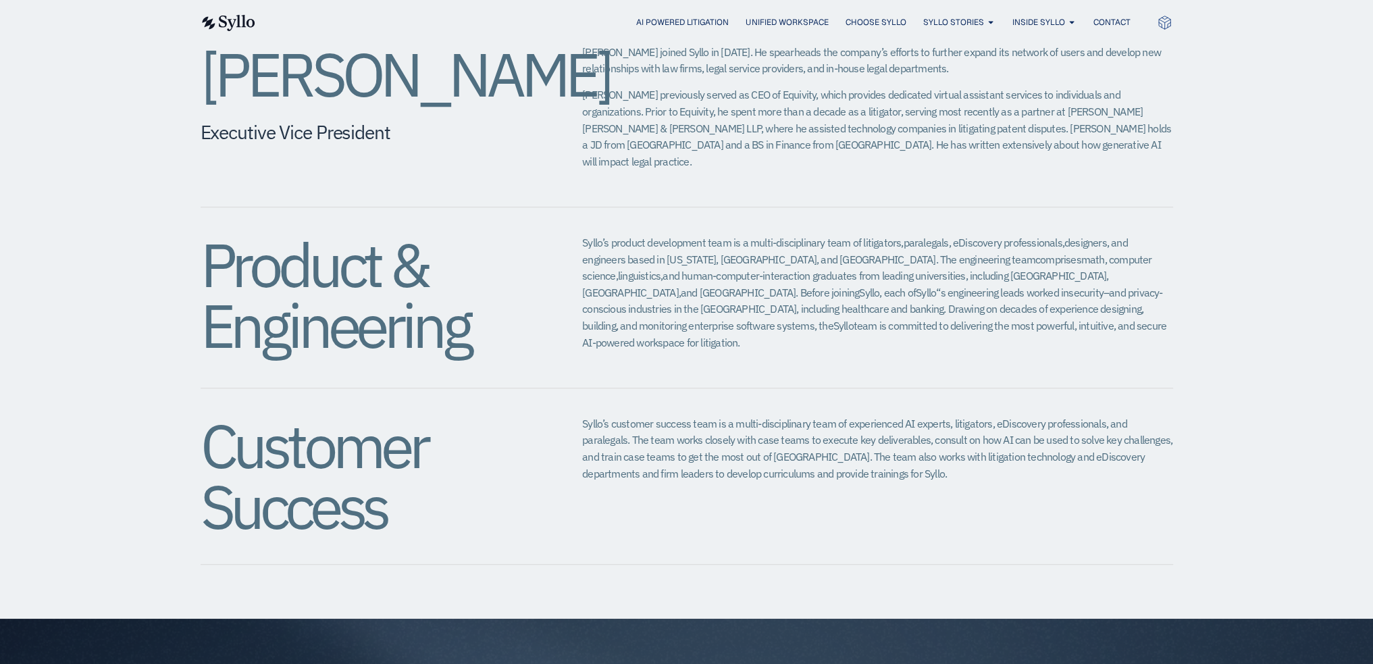
click at [734, 305] on div "Product & Engineering Syllo’s product development team is a multi-disciplinary …" at bounding box center [687, 297] width 973 height 181
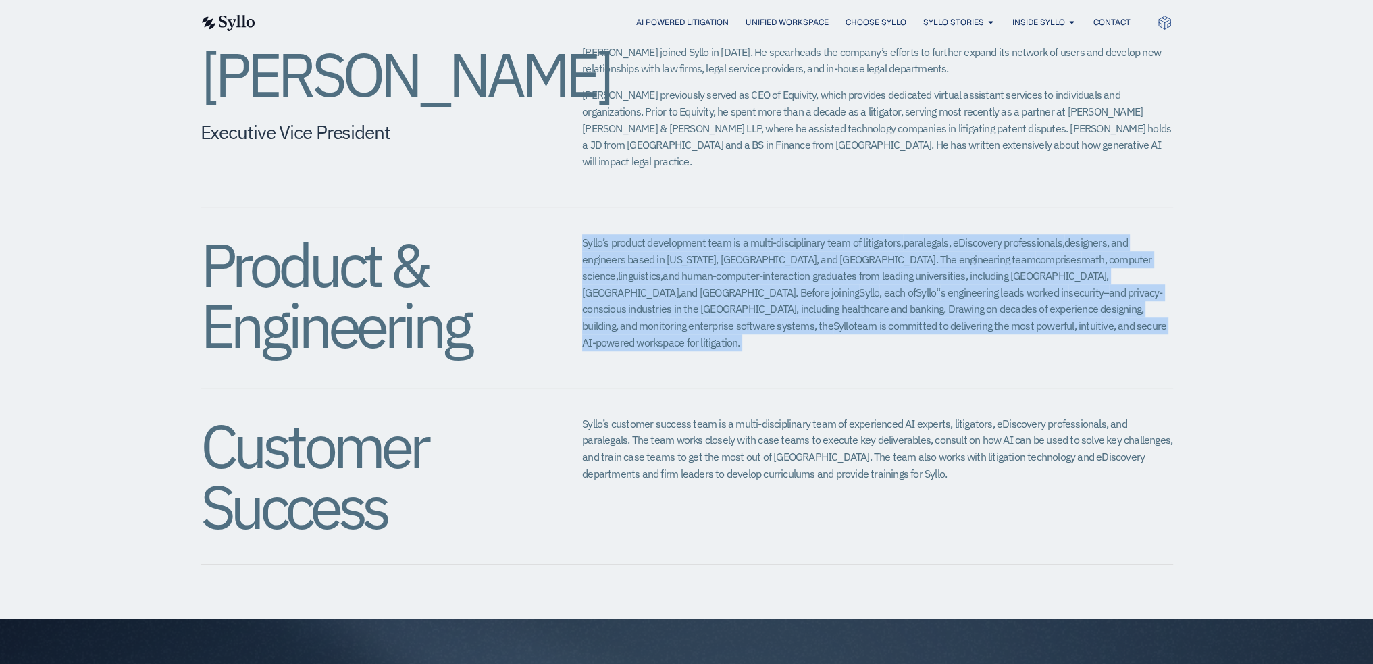
drag, startPoint x: 584, startPoint y: 188, endPoint x: 1095, endPoint y: 280, distance: 519.5
click at [1095, 280] on p "Syllo’s product development team is a multi-disciplinary team of litigators, pa…" at bounding box center [877, 292] width 590 height 116
click at [1105, 280] on p "Syllo’s product development team is a multi-disciplinary team of litigators, pa…" at bounding box center [877, 292] width 590 height 116
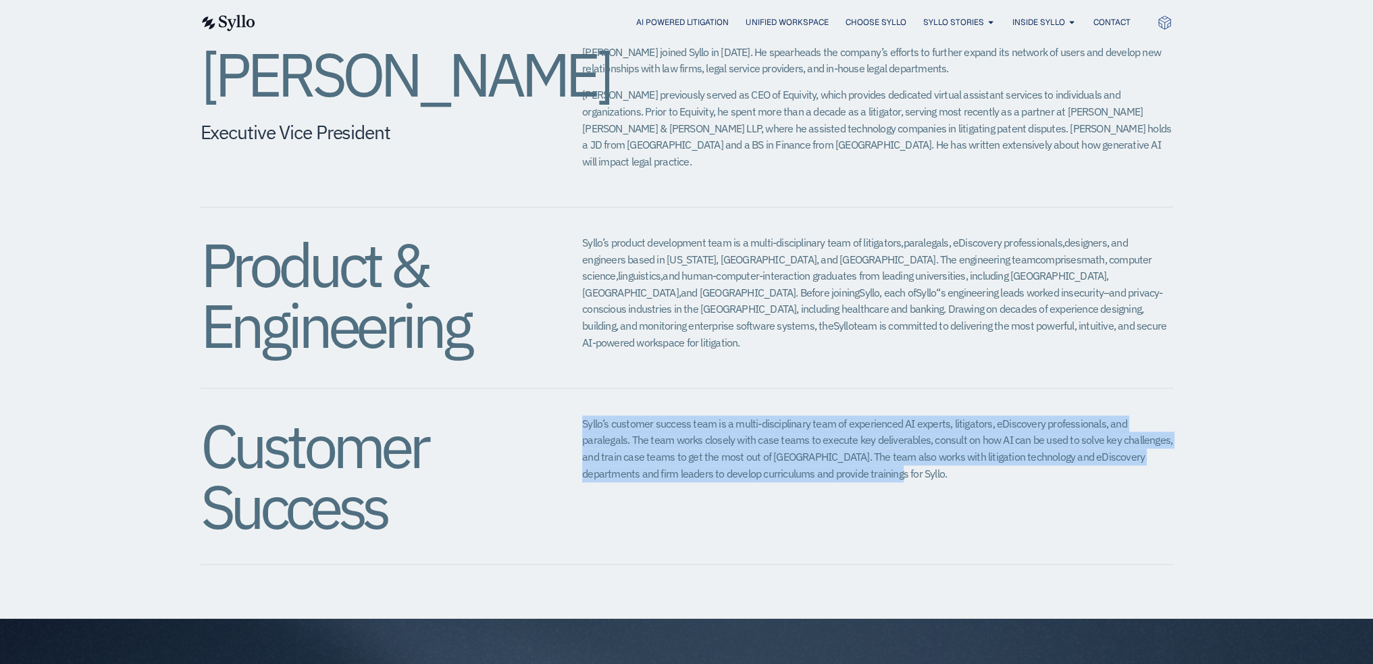
drag, startPoint x: 583, startPoint y: 370, endPoint x: 873, endPoint y: 420, distance: 294.1
click at [873, 420] on p "Syllo’s customer success team is a multi-disciplinary team of experienced AI ex…" at bounding box center [877, 448] width 590 height 67
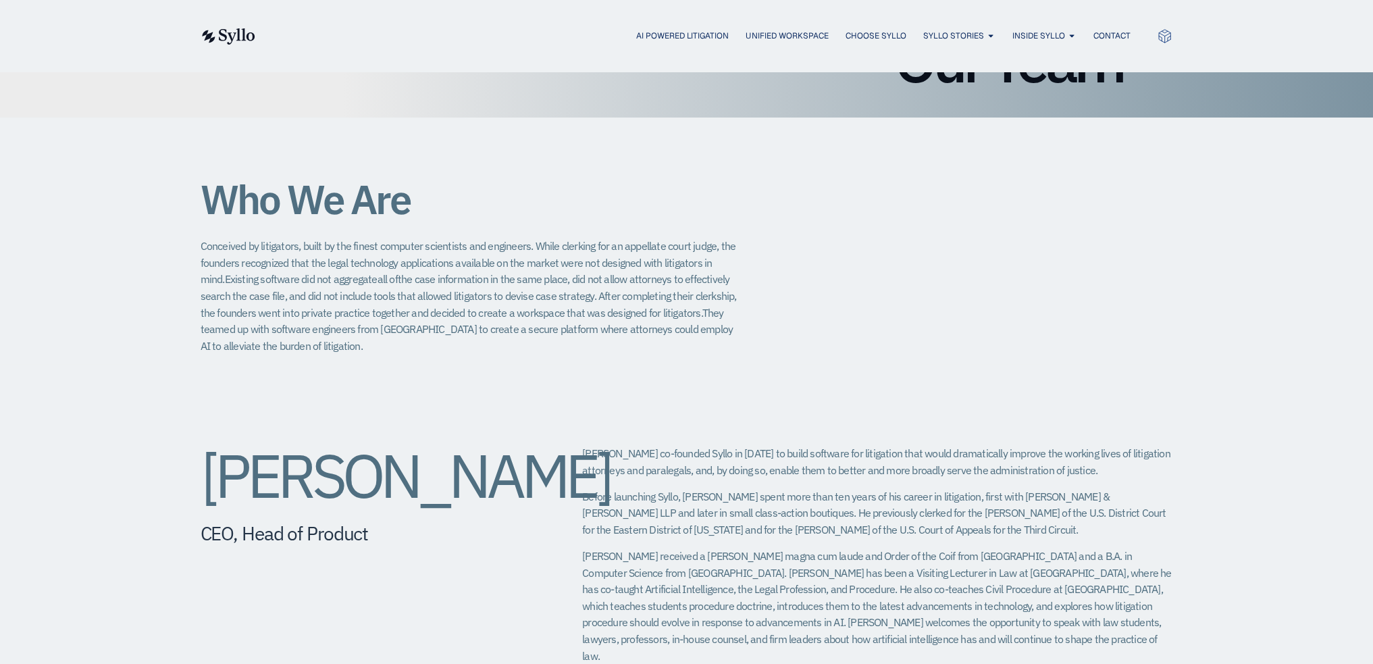
scroll to position [0, 0]
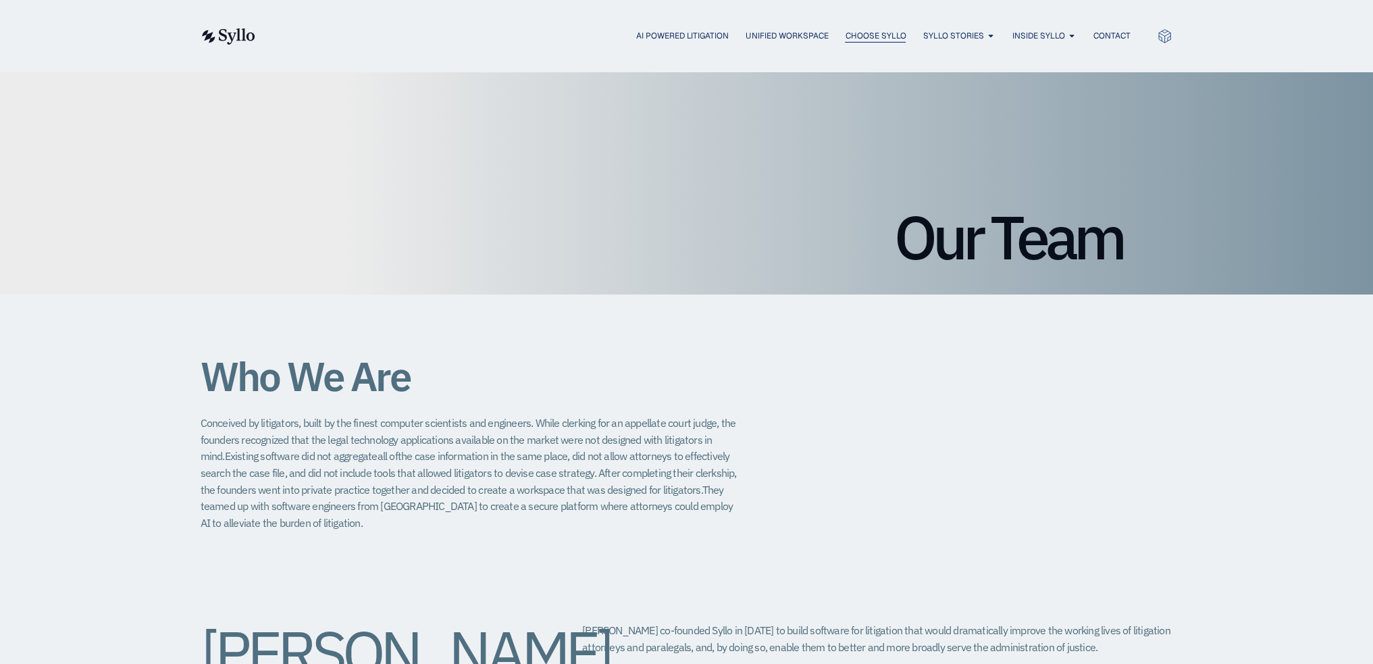
click at [867, 37] on span "Choose Syllo" at bounding box center [875, 36] width 61 height 12
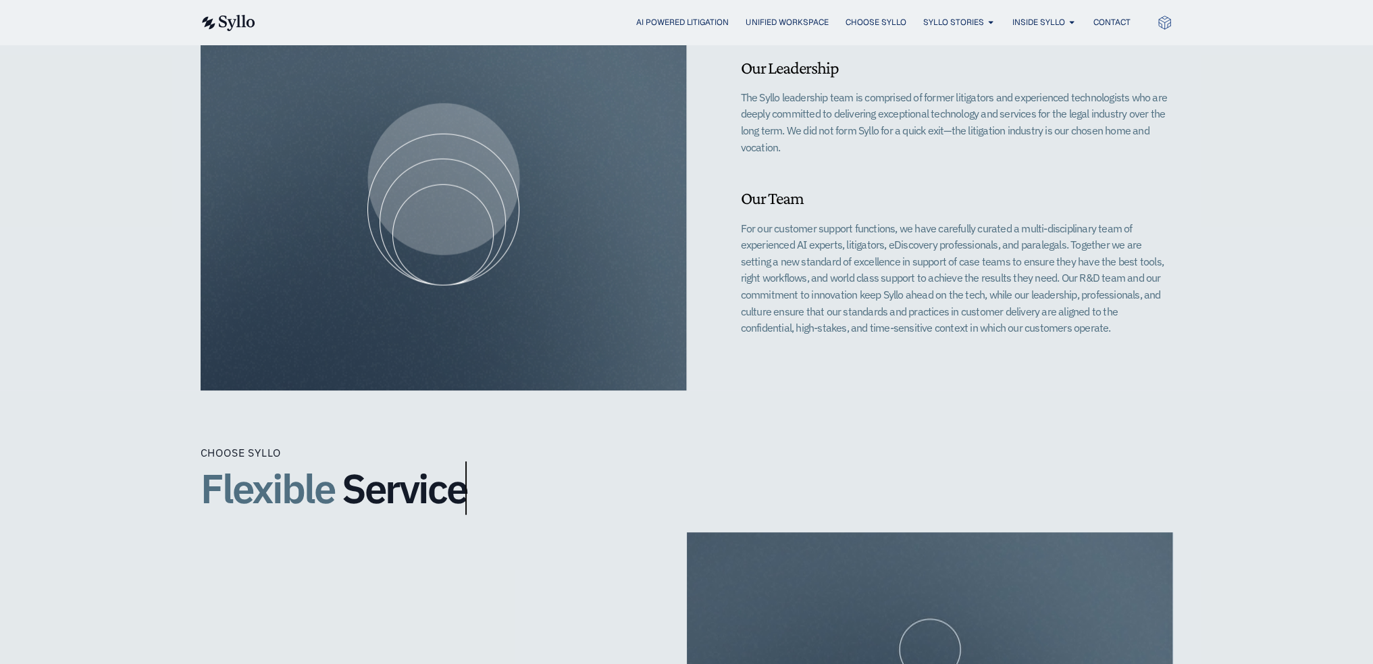
scroll to position [811, 0]
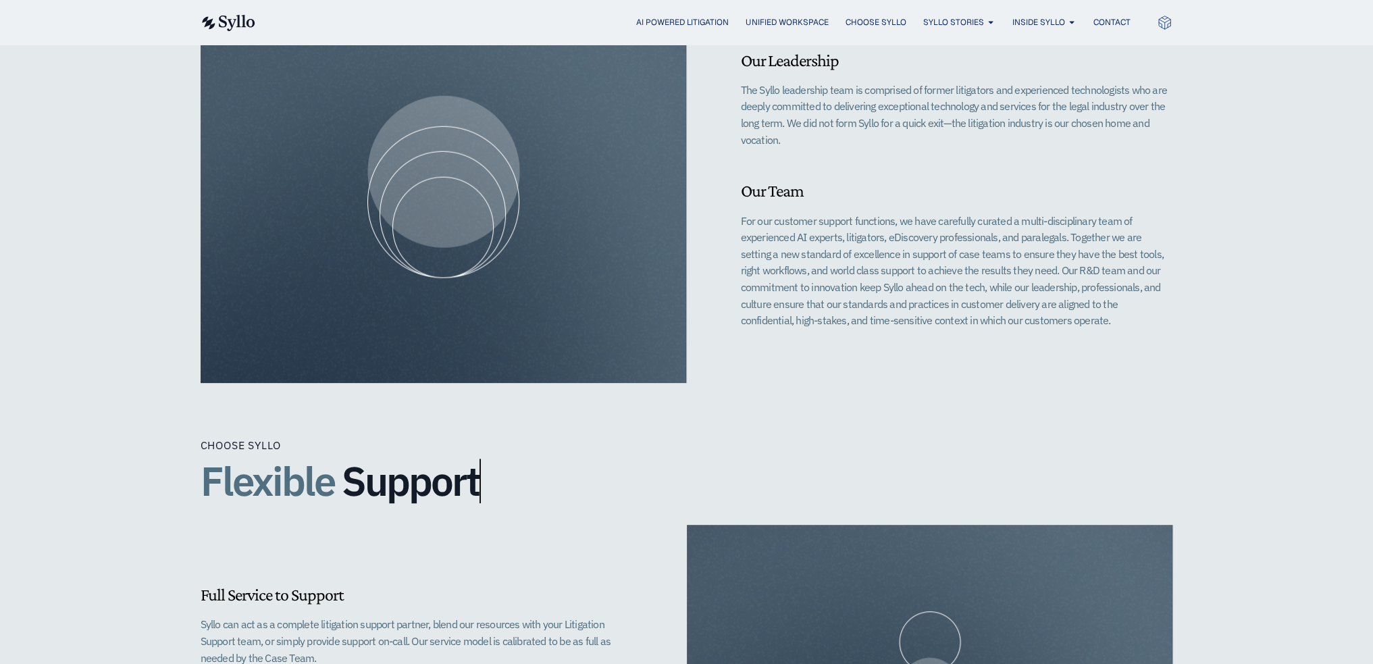
drag, startPoint x: 1035, startPoint y: 252, endPoint x: 1076, endPoint y: 303, distance: 65.8
click at [1076, 303] on p "For our customer support functions, we have carefully curated a multi-disciplin…" at bounding box center [957, 271] width 432 height 116
click at [954, 336] on div "Our Leadership​ The Syllo leadership team is comprised of former litigators and…" at bounding box center [930, 187] width 486 height 392
drag, startPoint x: 878, startPoint y: 238, endPoint x: 1069, endPoint y: 237, distance: 191.2
click at [1082, 237] on p "For our customer support functions, we have carefully curated a multi-disciplin…" at bounding box center [957, 271] width 432 height 116
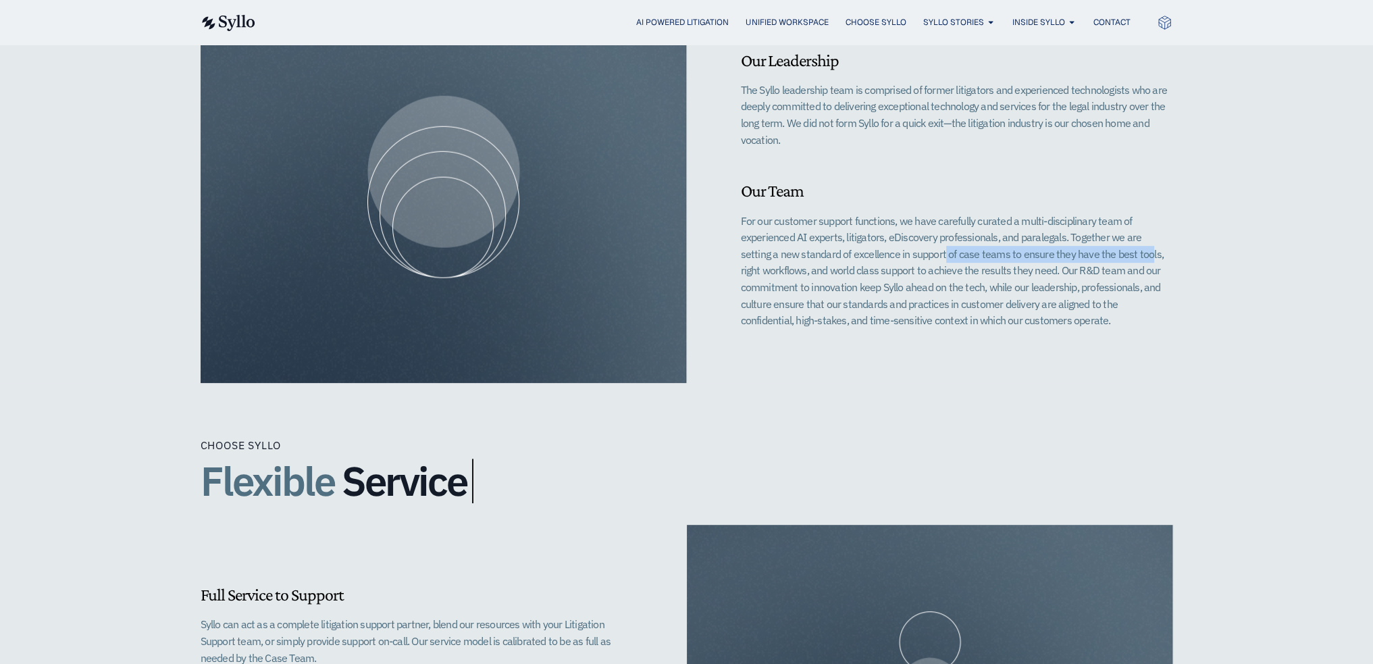
click at [961, 237] on p "For our customer support functions, we have carefully curated a multi-disciplin…" at bounding box center [957, 271] width 432 height 116
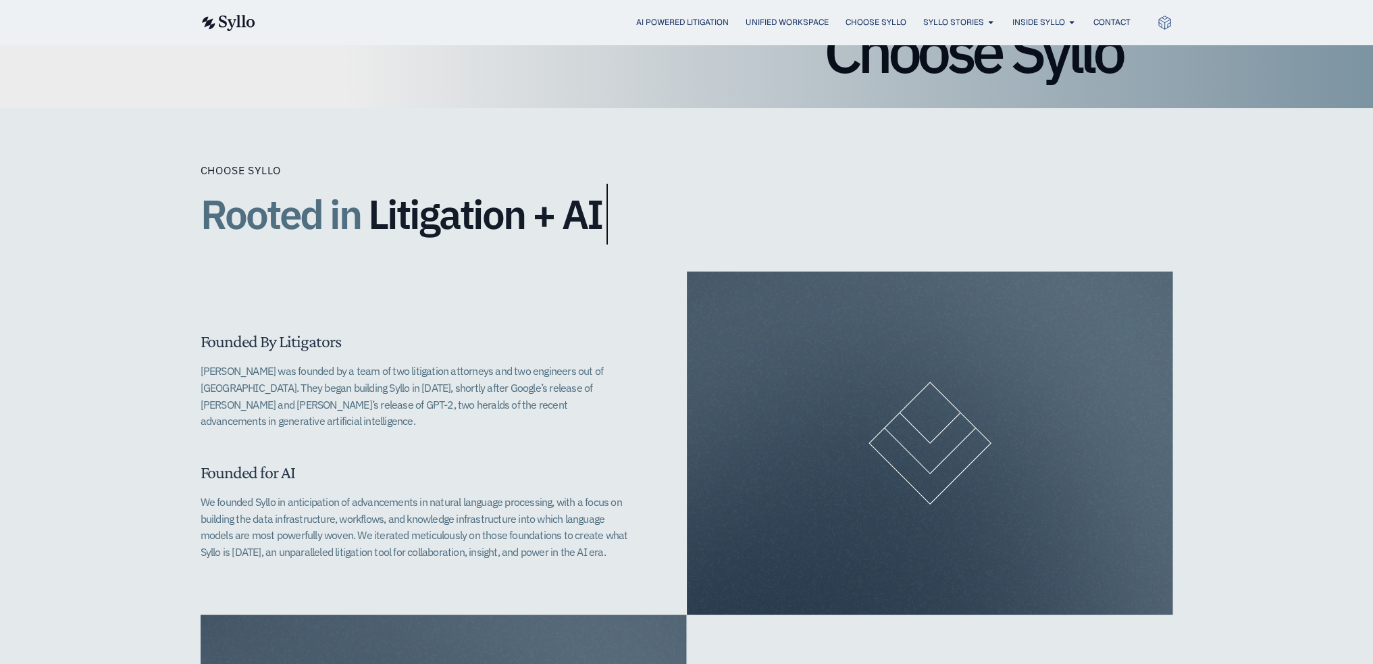
scroll to position [0, 0]
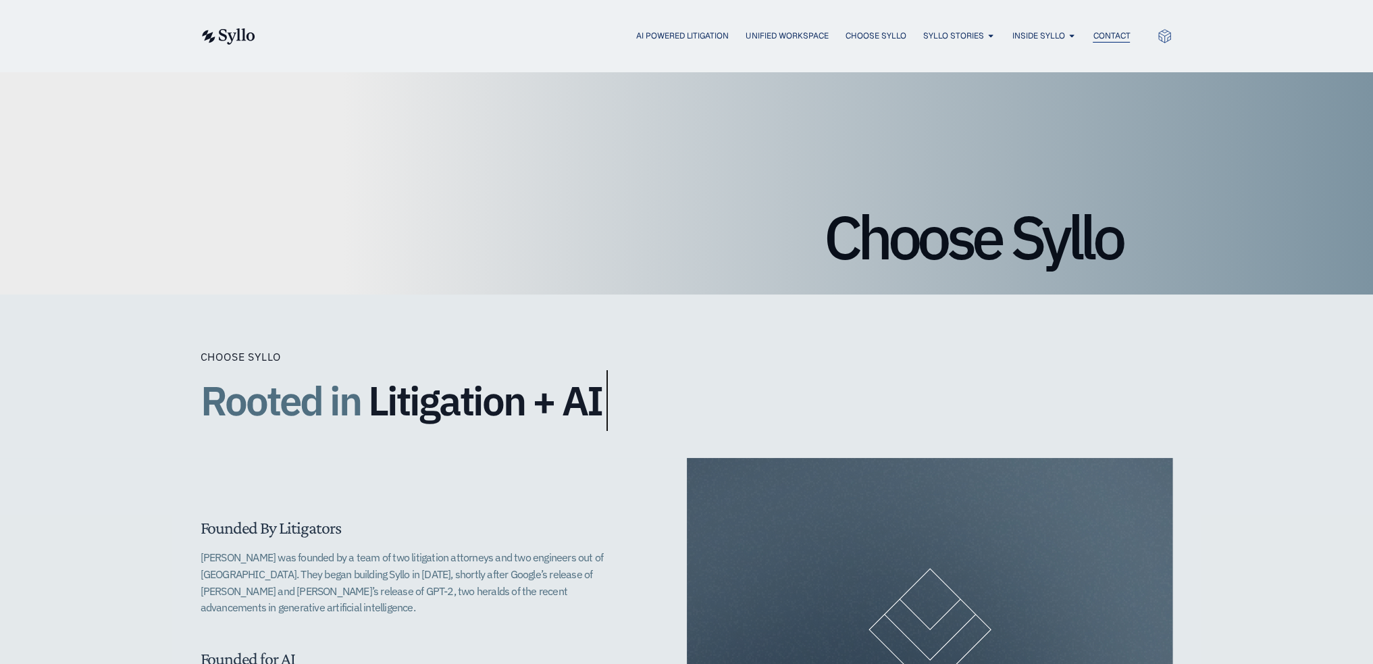
click at [1112, 37] on span "Contact" at bounding box center [1111, 36] width 37 height 12
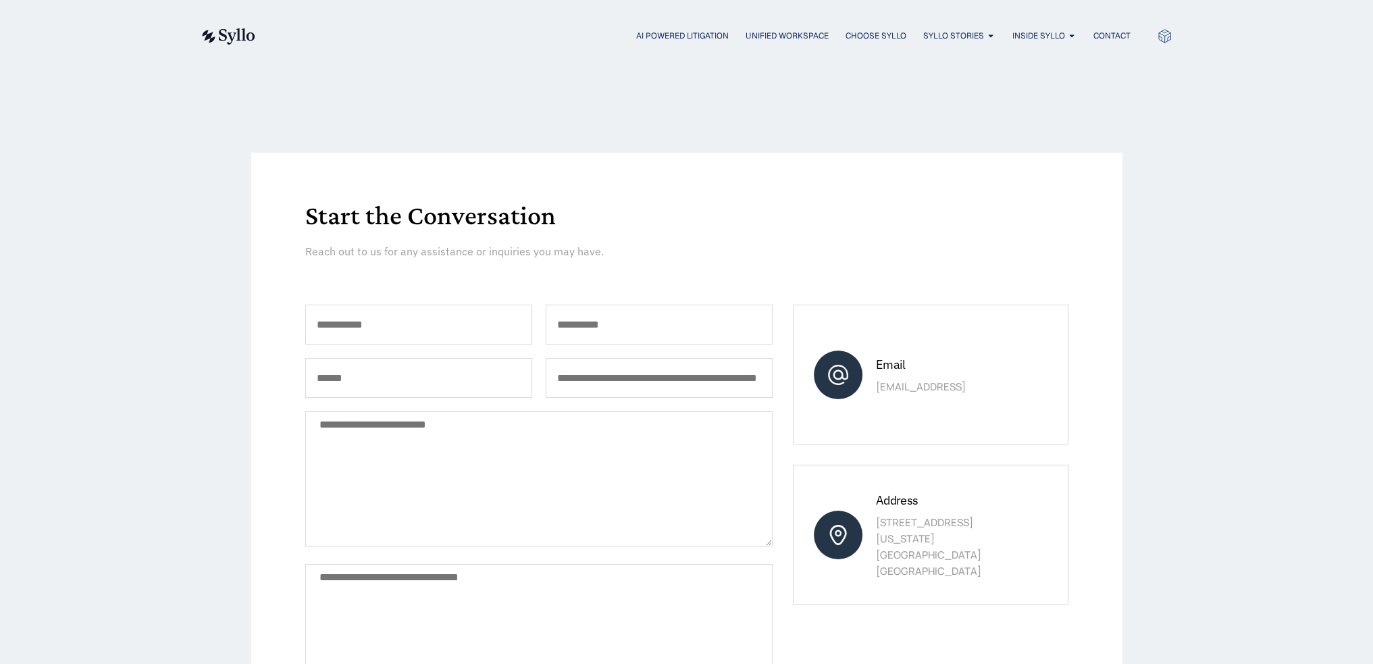
click at [1163, 34] on icon at bounding box center [1165, 36] width 16 height 16
click at [1038, 95] on span "AGENTIC AI DOCUMENT REVIEW" at bounding box center [1082, 99] width 129 height 16
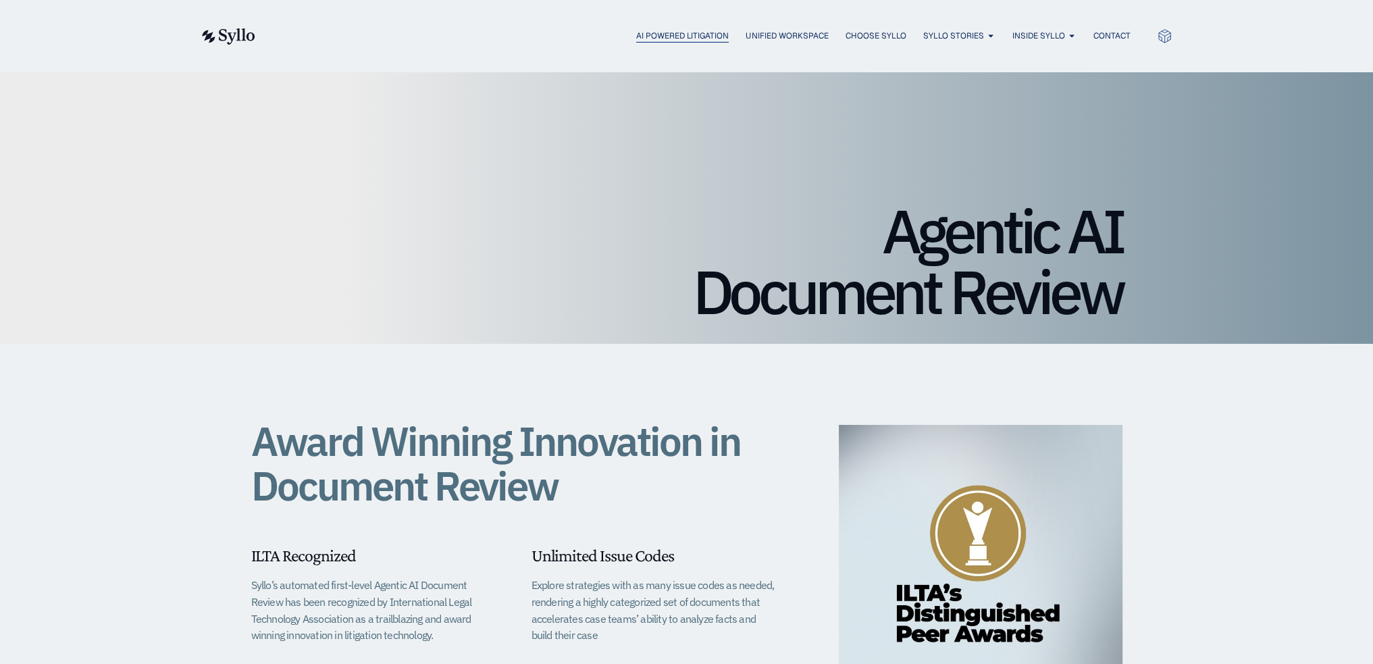
click at [648, 33] on span "AI Powered Litigation" at bounding box center [682, 36] width 93 height 12
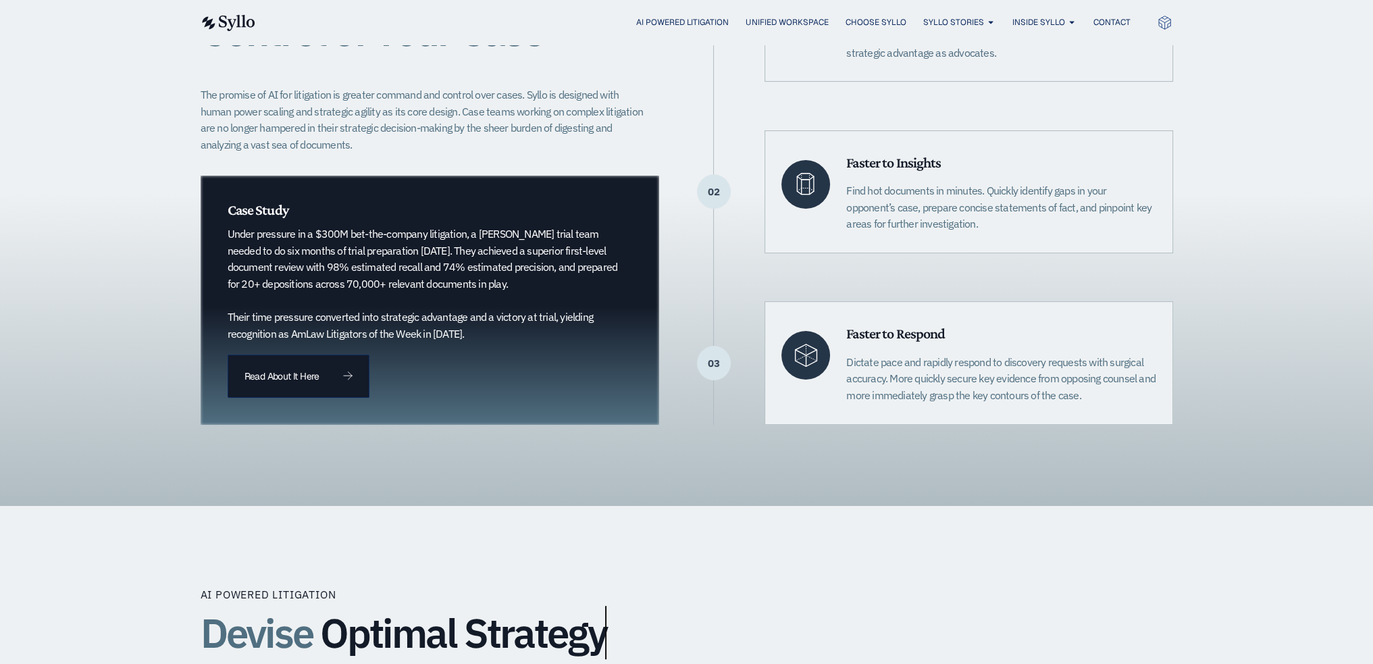
scroll to position [473, 0]
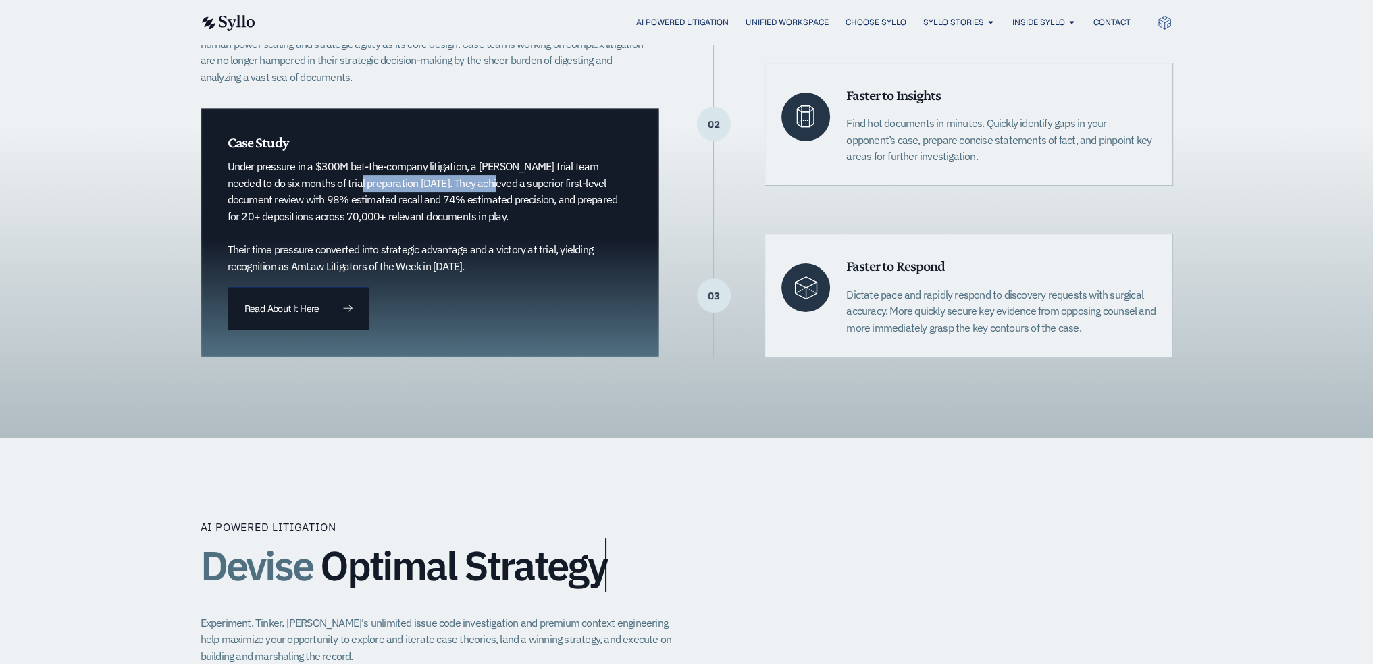
drag, startPoint x: 336, startPoint y: 184, endPoint x: 463, endPoint y: 185, distance: 127.0
click at [463, 185] on p "Under pressure in a $300M bet-the-company litigation, a [PERSON_NAME] trial tea…" at bounding box center [423, 216] width 391 height 116
click at [392, 229] on p "Under pressure in a $300M bet-the-company litigation, a [PERSON_NAME] trial tea…" at bounding box center [423, 216] width 391 height 116
drag, startPoint x: 461, startPoint y: 201, endPoint x: 557, endPoint y: 213, distance: 96.6
click at [557, 213] on p "Under pressure in a $300M bet-the-company litigation, a [PERSON_NAME] trial tea…" at bounding box center [423, 216] width 391 height 116
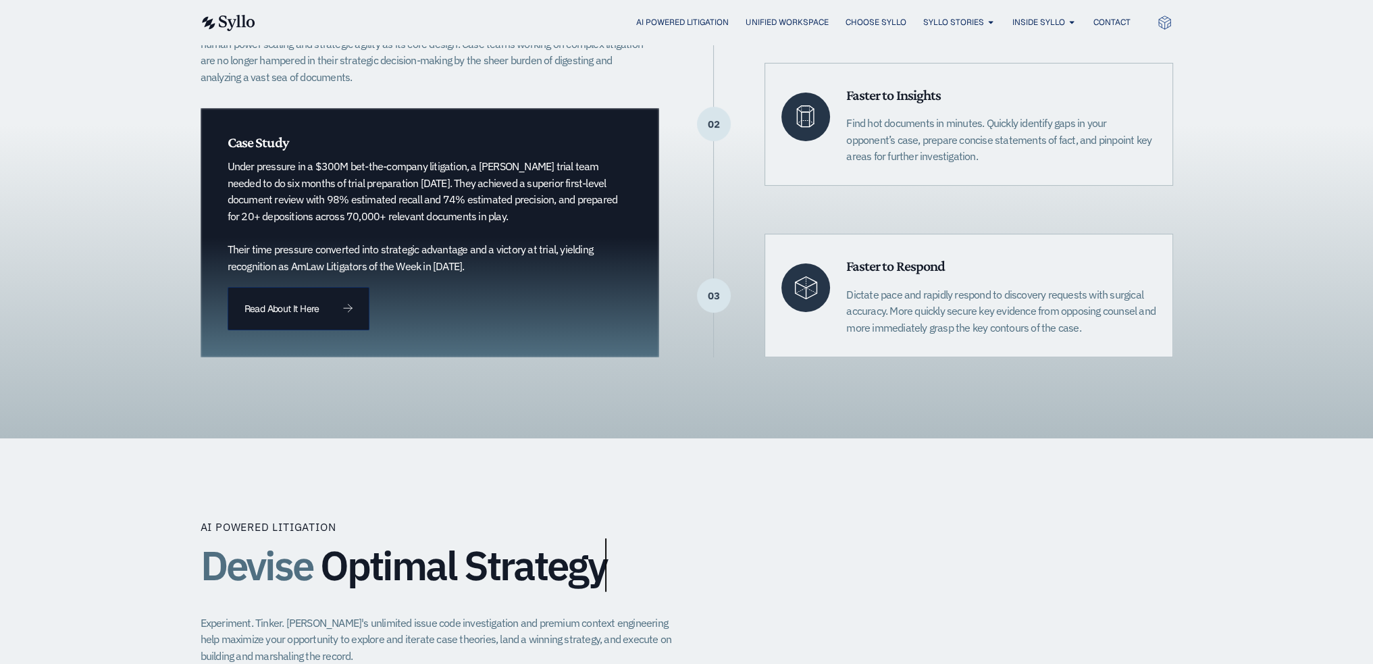
click at [562, 219] on p "Under pressure in a $300M bet-the-company litigation, a [PERSON_NAME] trial tea…" at bounding box center [423, 216] width 391 height 116
drag, startPoint x: 498, startPoint y: 266, endPoint x: 233, endPoint y: 259, distance: 264.9
click at [229, 267] on p "Under pressure in a $300M bet-the-company litigation, a [PERSON_NAME] trial tea…" at bounding box center [423, 216] width 391 height 116
click at [510, 267] on p "Under pressure in a $300M bet-the-company litigation, a [PERSON_NAME] trial tea…" at bounding box center [423, 216] width 391 height 116
click at [465, 297] on div at bounding box center [430, 232] width 459 height 249
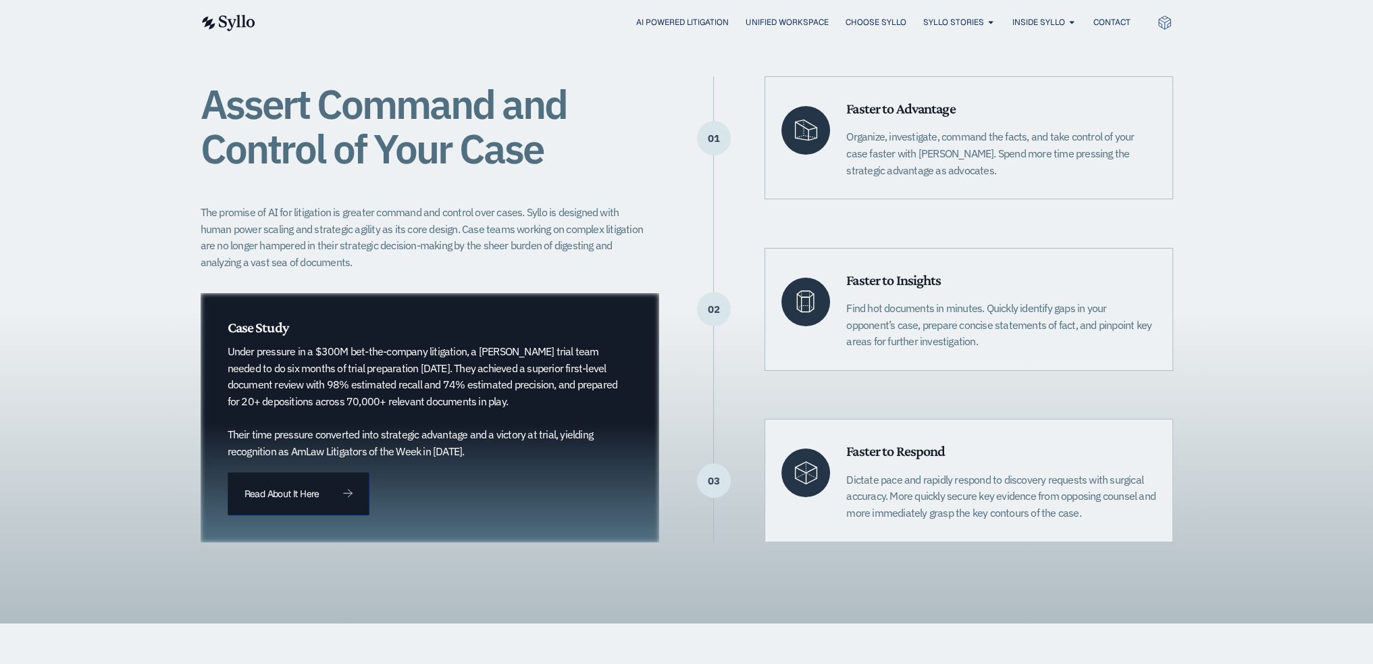
scroll to position [405, 0]
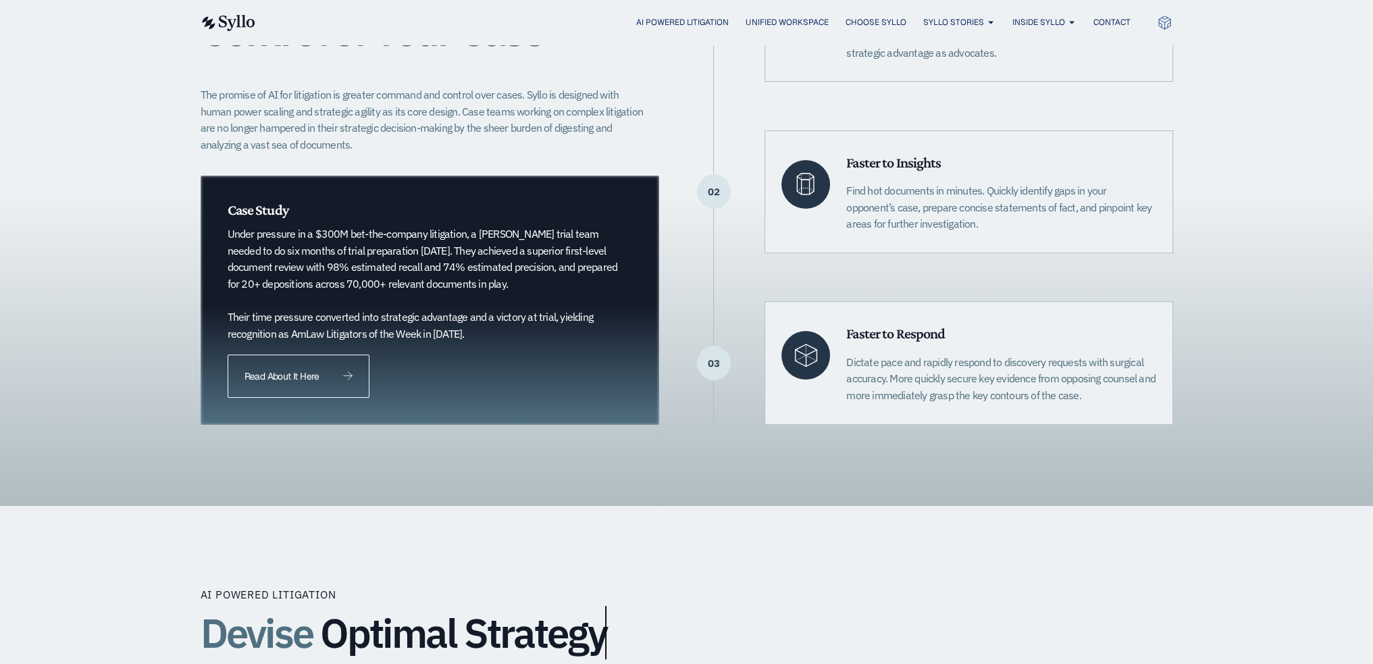
click at [286, 372] on span "Read About It Here" at bounding box center [282, 376] width 74 height 9
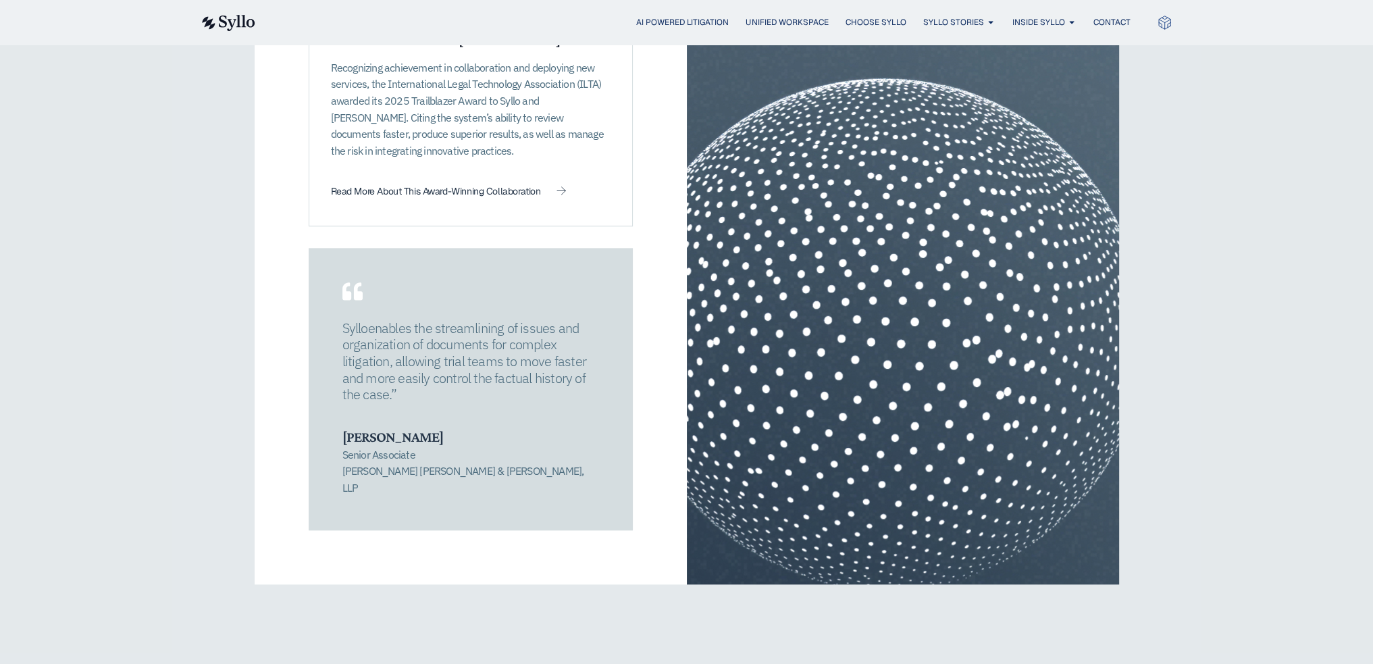
scroll to position [2094, 0]
